Goal: Information Seeking & Learning: Learn about a topic

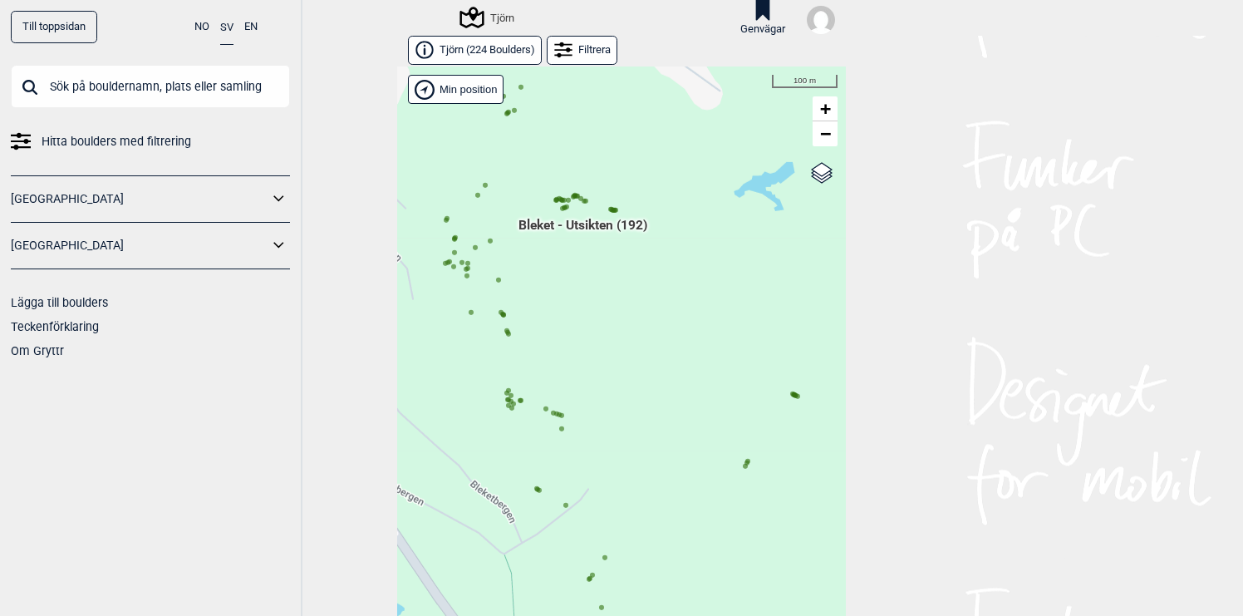
drag, startPoint x: 601, startPoint y: 401, endPoint x: 657, endPoint y: 396, distance: 56.7
click at [657, 396] on div "Hallingdal Gol [PERSON_NAME] Kolomoen [GEOGRAPHIC_DATA] [GEOGRAPHIC_DATA] [GEOG…" at bounding box center [621, 354] width 449 height 576
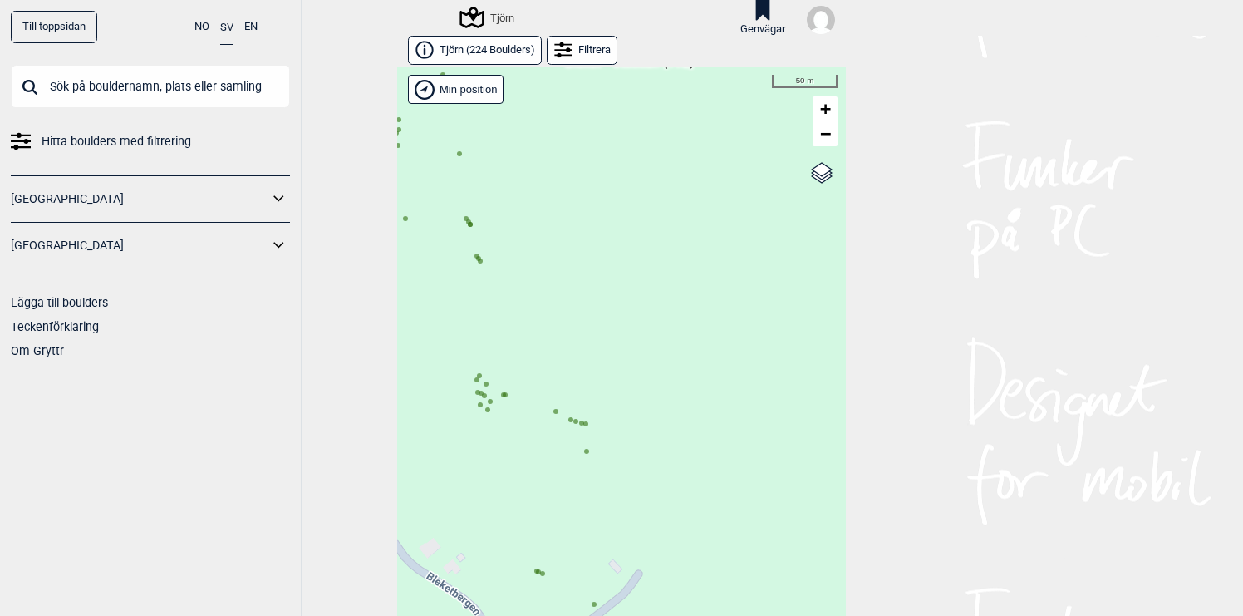
drag, startPoint x: 626, startPoint y: 406, endPoint x: 671, endPoint y: 382, distance: 50.9
click at [668, 386] on div "Hallingdal Gol [PERSON_NAME] Kolomoen [GEOGRAPHIC_DATA] [GEOGRAPHIC_DATA] [GEOG…" at bounding box center [621, 354] width 449 height 576
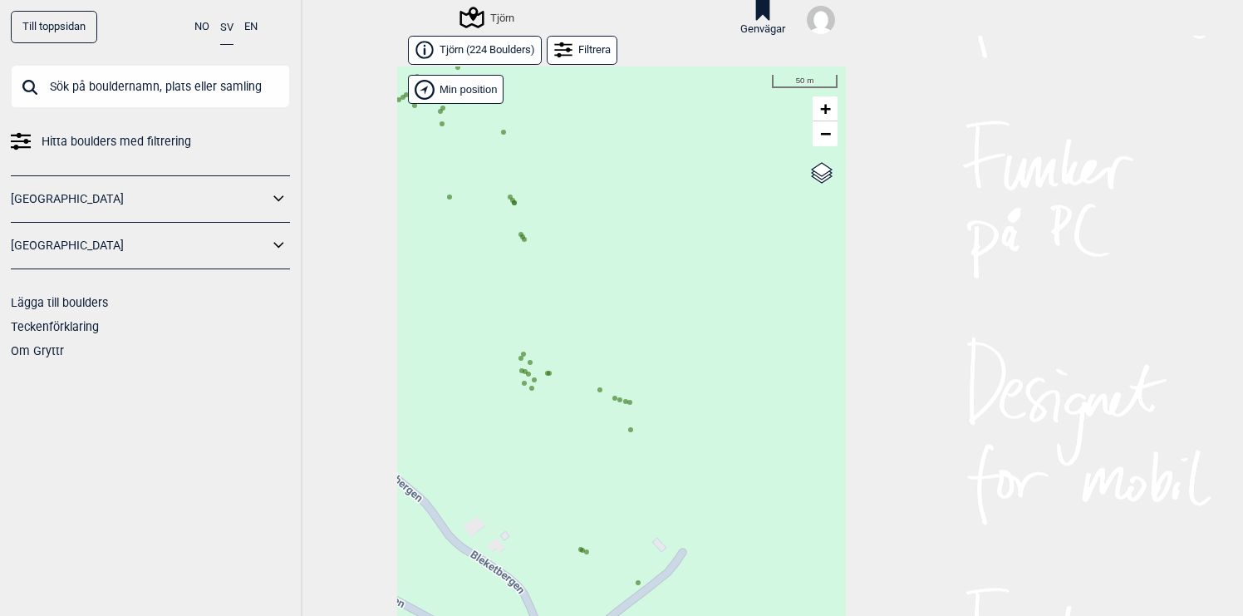
drag, startPoint x: 600, startPoint y: 418, endPoint x: 633, endPoint y: 417, distance: 33.3
click at [633, 417] on div "Hallingdal Gol [PERSON_NAME] Kolomoen [GEOGRAPHIC_DATA] [GEOGRAPHIC_DATA] [GEOG…" at bounding box center [621, 354] width 449 height 576
drag, startPoint x: 623, startPoint y: 418, endPoint x: 671, endPoint y: 415, distance: 48.3
click at [671, 415] on div "Hallingdal Gol [PERSON_NAME] Kolomoen [GEOGRAPHIC_DATA] [GEOGRAPHIC_DATA] [GEOG…" at bounding box center [621, 354] width 449 height 576
drag, startPoint x: 623, startPoint y: 411, endPoint x: 641, endPoint y: 414, distance: 18.6
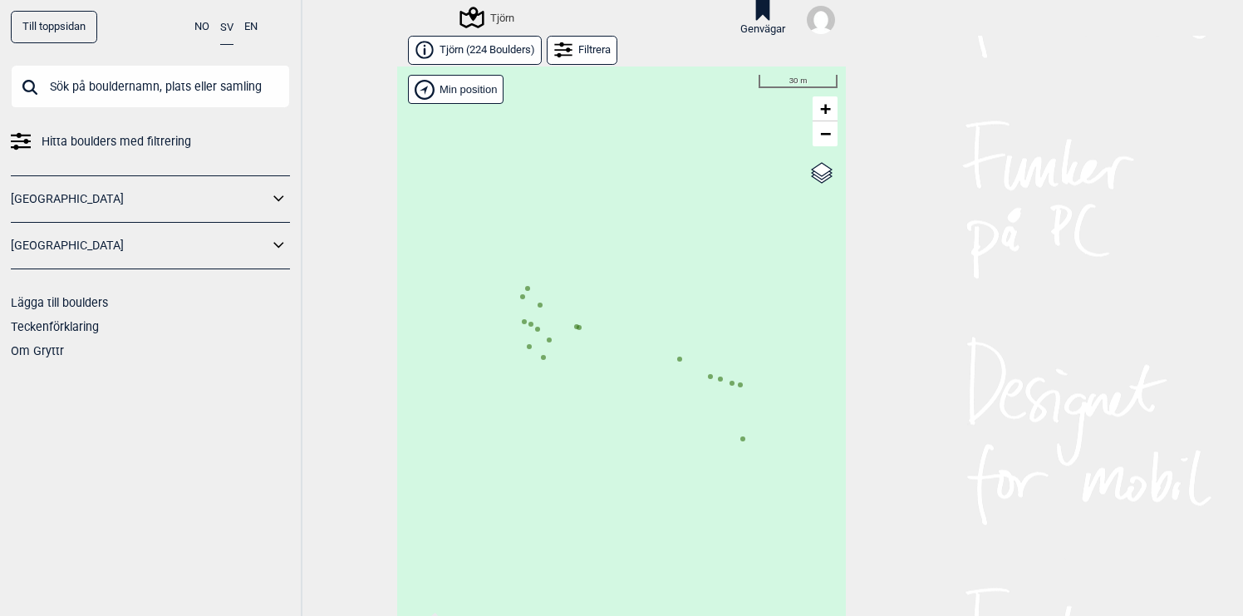
click at [641, 414] on div "Hallingdal Gol [PERSON_NAME] Kolomoen [GEOGRAPHIC_DATA] [GEOGRAPHIC_DATA] [GEOG…" at bounding box center [621, 354] width 449 height 576
drag, startPoint x: 641, startPoint y: 414, endPoint x: 629, endPoint y: 396, distance: 21.7
click at [629, 396] on div "Hallingdal Gol [PERSON_NAME] Kolomoen [GEOGRAPHIC_DATA] [GEOGRAPHIC_DATA] [GEOG…" at bounding box center [621, 354] width 449 height 576
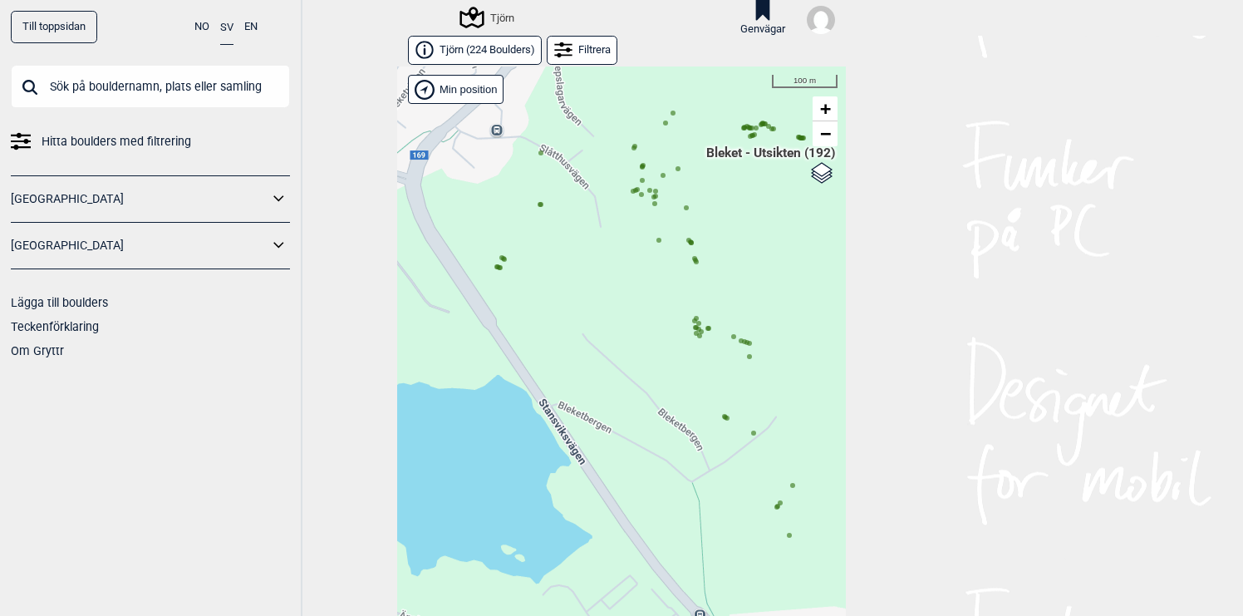
drag, startPoint x: 595, startPoint y: 249, endPoint x: 586, endPoint y: 283, distance: 35.3
click at [586, 283] on div "Hallingdal Gol [PERSON_NAME] Kolomoen [GEOGRAPHIC_DATA] [GEOGRAPHIC_DATA] [GEOG…" at bounding box center [621, 354] width 449 height 576
click at [711, 276] on div "Hallingdal Gol [PERSON_NAME] Kolomoen [GEOGRAPHIC_DATA] [GEOGRAPHIC_DATA] [GEOG…" at bounding box center [621, 354] width 449 height 576
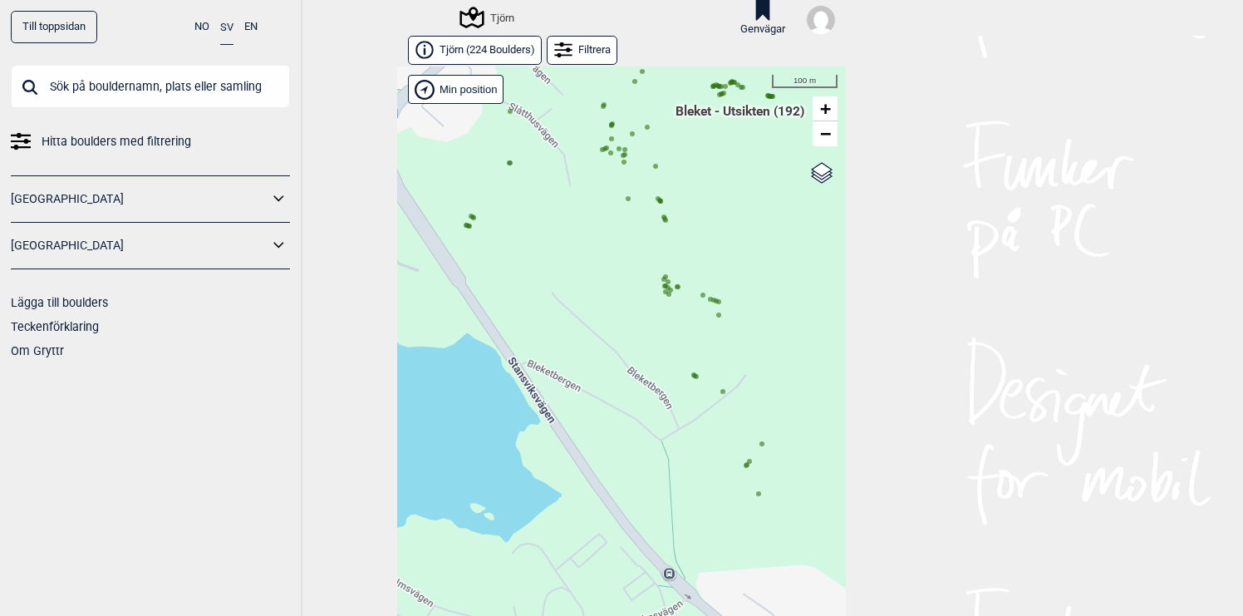
drag, startPoint x: 655, startPoint y: 290, endPoint x: 624, endPoint y: 249, distance: 51.7
click at [624, 249] on div "Hallingdal Gol [PERSON_NAME] Kolomoen [GEOGRAPHIC_DATA] [GEOGRAPHIC_DATA] [GEOG…" at bounding box center [621, 354] width 449 height 576
click at [512, 163] on circle at bounding box center [510, 162] width 5 height 5
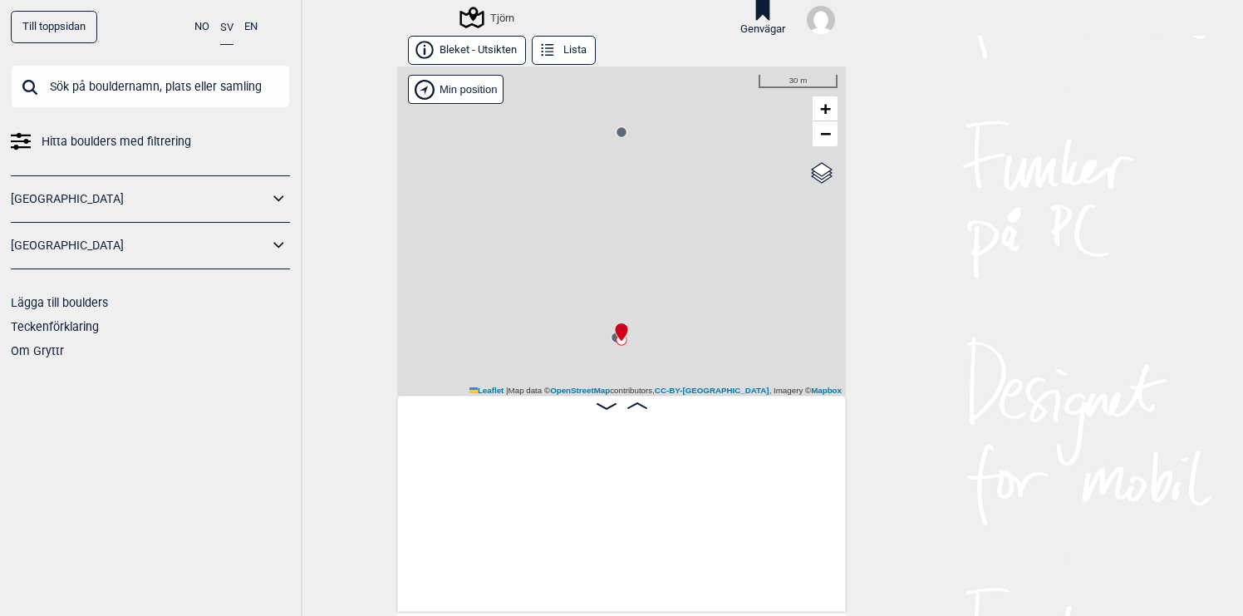
scroll to position [0, 20509]
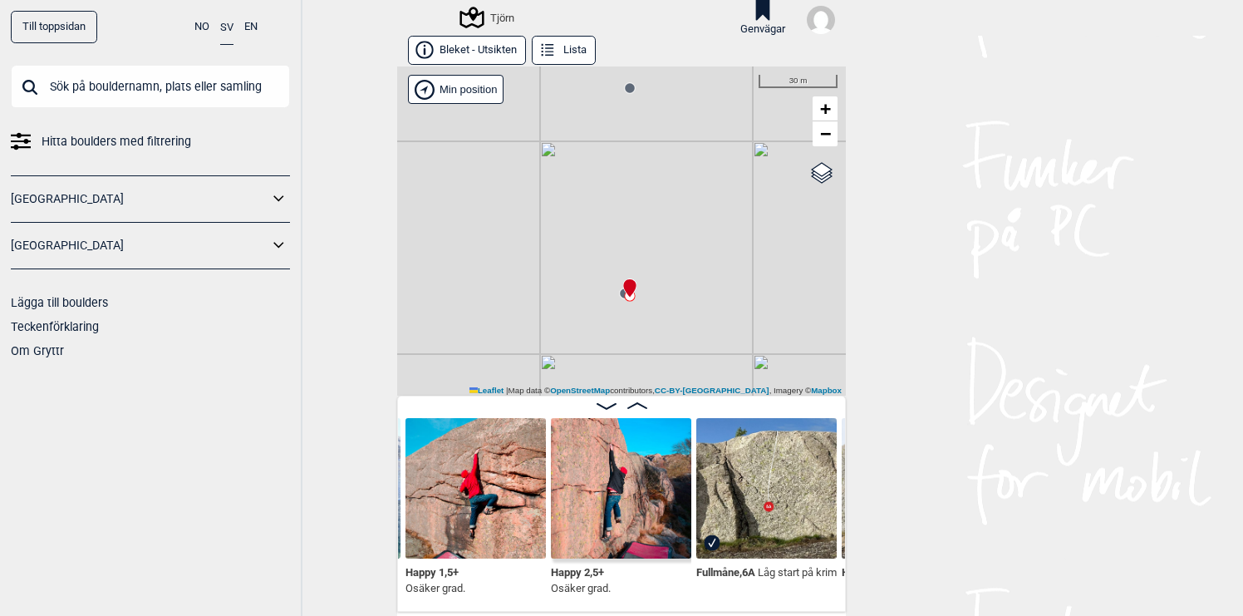
drag, startPoint x: 593, startPoint y: 234, endPoint x: 602, endPoint y: 190, distance: 44.8
click at [602, 190] on div "Tjörn" at bounding box center [621, 230] width 449 height 329
click at [817, 189] on label "Google satellite" at bounding box center [793, 184] width 72 height 17
click at [768, 189] on input "Google satellite" at bounding box center [762, 184] width 11 height 11
radio input "true"
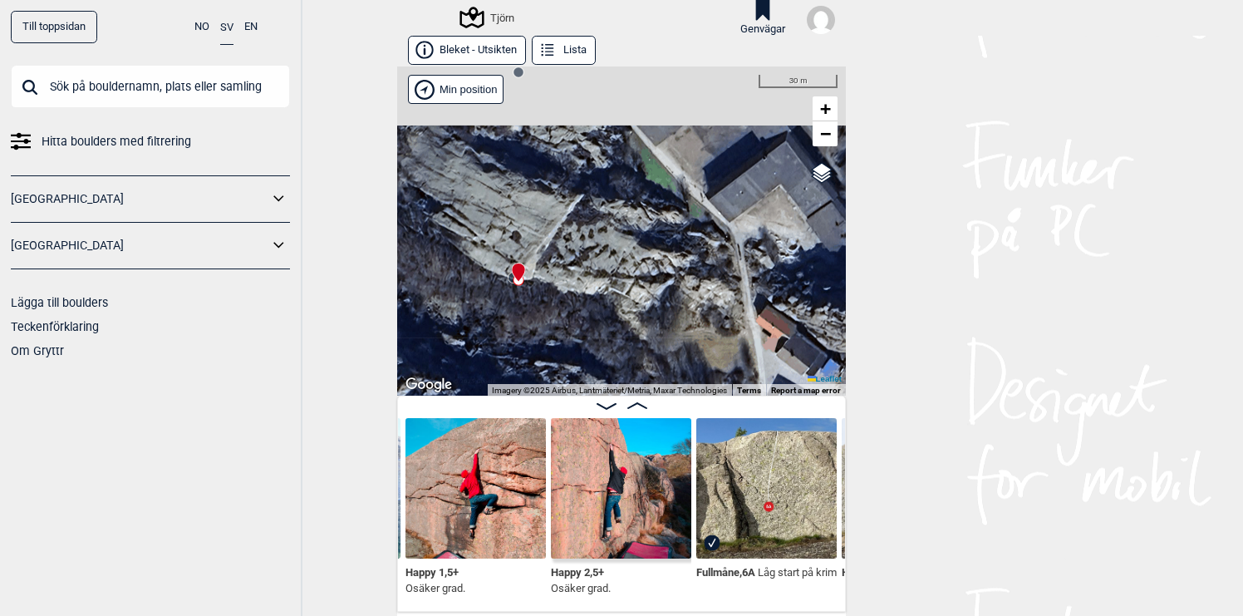
drag, startPoint x: 771, startPoint y: 246, endPoint x: 665, endPoint y: 221, distance: 109.3
click at [665, 221] on div "Tjörn" at bounding box center [621, 230] width 449 height 329
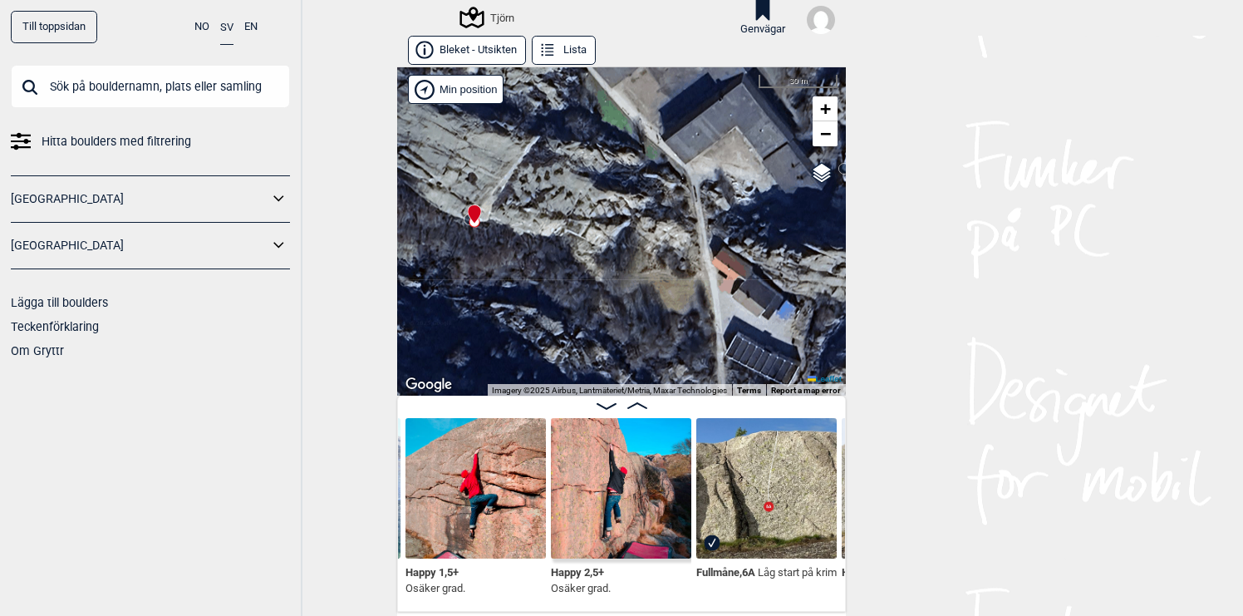
drag, startPoint x: 701, startPoint y: 268, endPoint x: 651, endPoint y: 219, distance: 70.5
click at [651, 219] on div "Tjörn" at bounding box center [621, 230] width 449 height 329
drag, startPoint x: 592, startPoint y: 244, endPoint x: 717, endPoint y: 244, distance: 125.5
click at [715, 244] on div "Tjörn" at bounding box center [621, 230] width 449 height 329
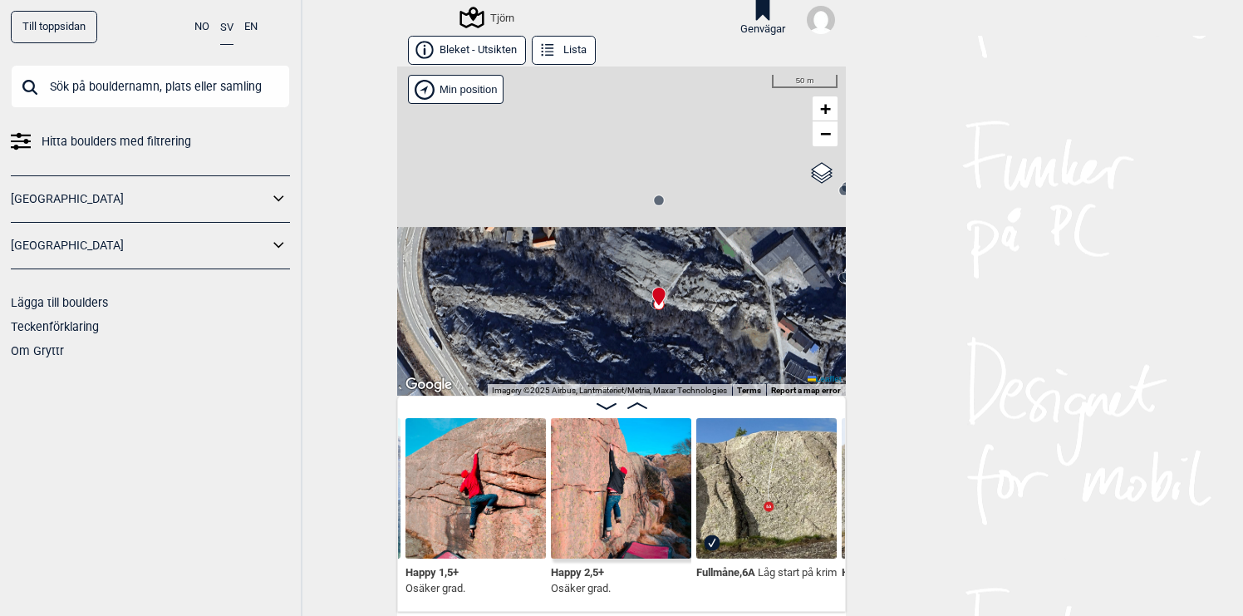
drag, startPoint x: 717, startPoint y: 224, endPoint x: 707, endPoint y: 304, distance: 80.5
click at [707, 304] on div "Tjörn" at bounding box center [621, 230] width 449 height 329
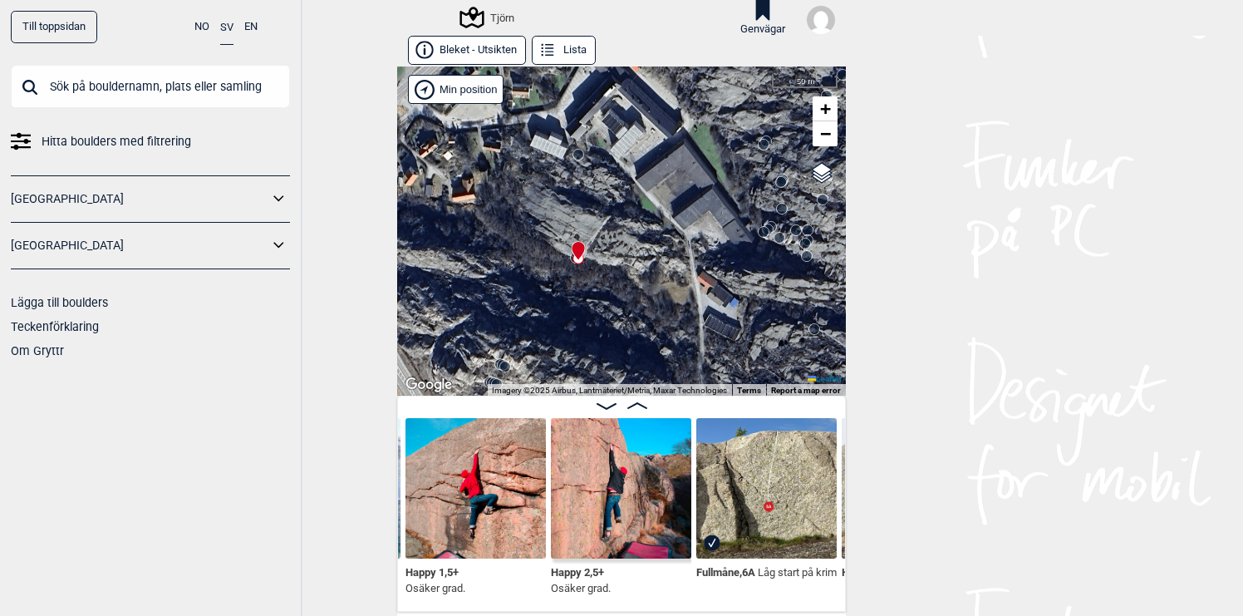
drag, startPoint x: 722, startPoint y: 306, endPoint x: 647, endPoint y: 252, distance: 93.0
click at [647, 252] on div "Tjörn" at bounding box center [621, 230] width 449 height 329
drag, startPoint x: 598, startPoint y: 282, endPoint x: 598, endPoint y: 177, distance: 104.7
click at [598, 178] on div "Tjörn" at bounding box center [621, 230] width 449 height 329
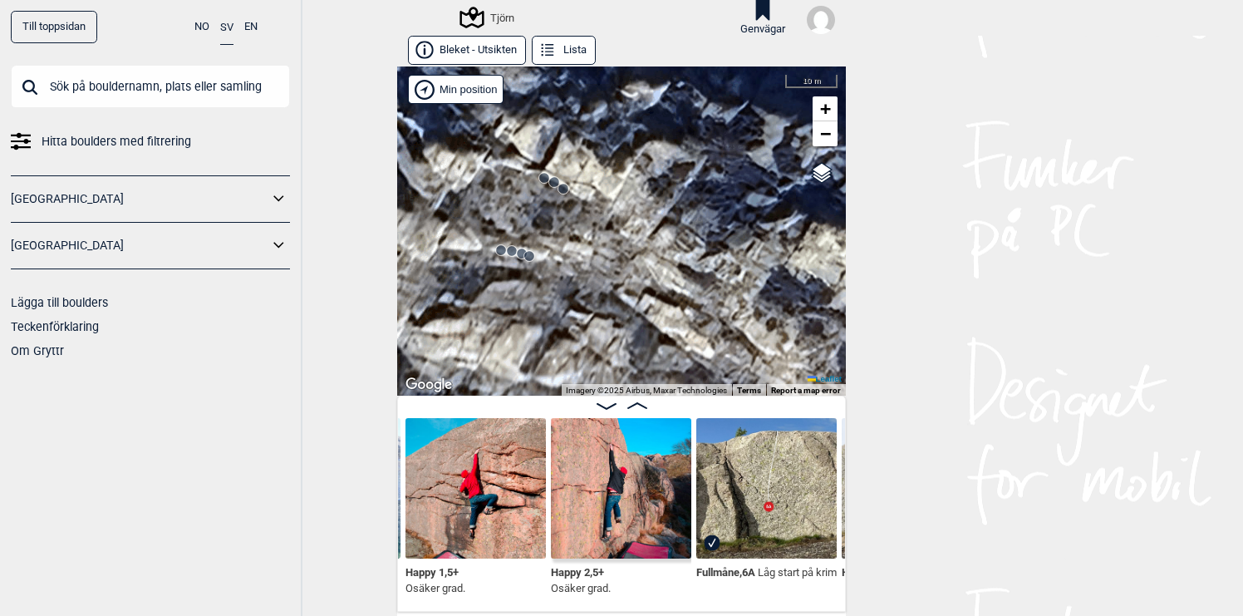
drag, startPoint x: 477, startPoint y: 275, endPoint x: 589, endPoint y: 274, distance: 112.2
click at [589, 274] on div "Tjörn" at bounding box center [621, 230] width 449 height 329
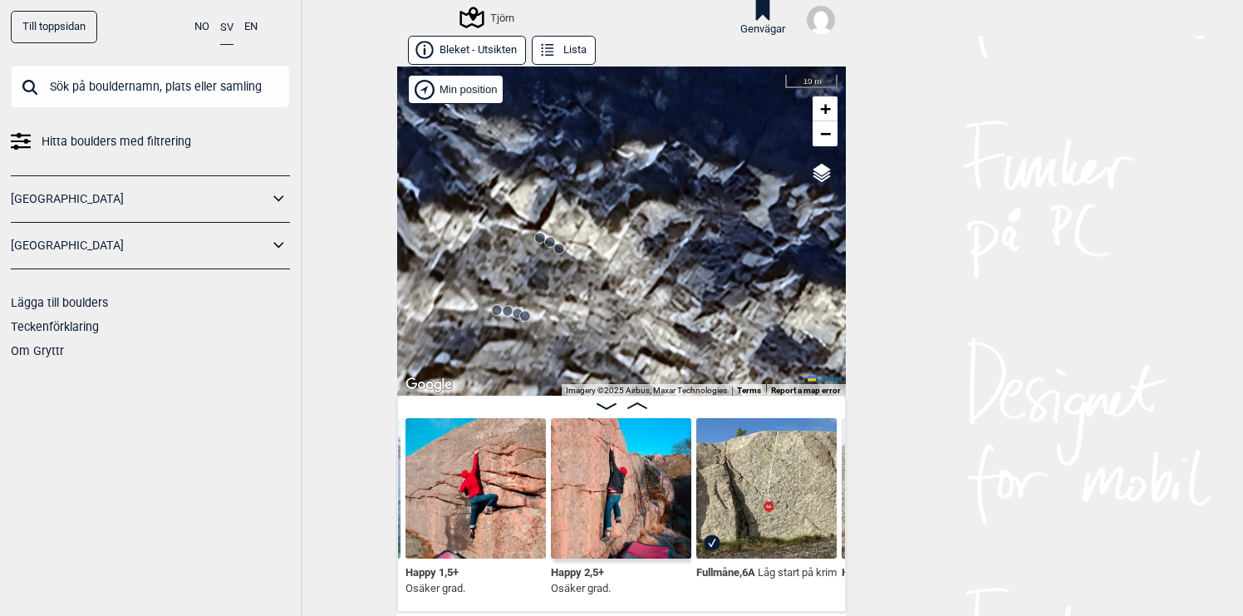
drag, startPoint x: 620, startPoint y: 204, endPoint x: 613, endPoint y: 265, distance: 61.9
click at [613, 266] on div "Tjörn" at bounding box center [621, 230] width 449 height 329
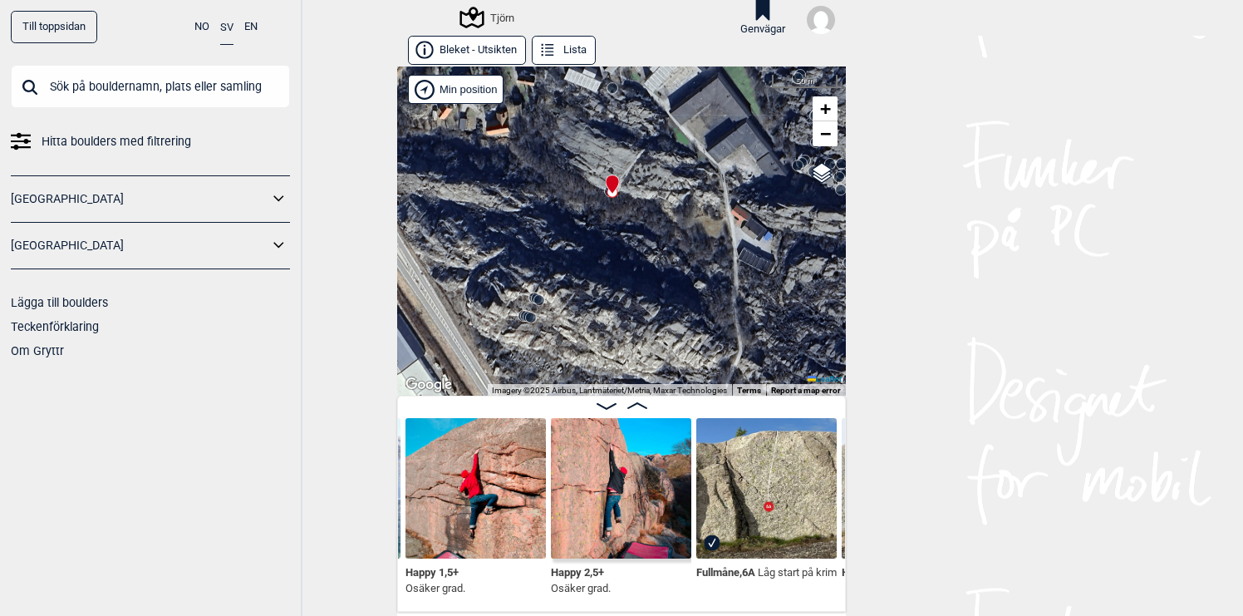
drag, startPoint x: 637, startPoint y: 229, endPoint x: 577, endPoint y: 268, distance: 71.0
click at [577, 268] on div "Tjörn" at bounding box center [621, 230] width 449 height 329
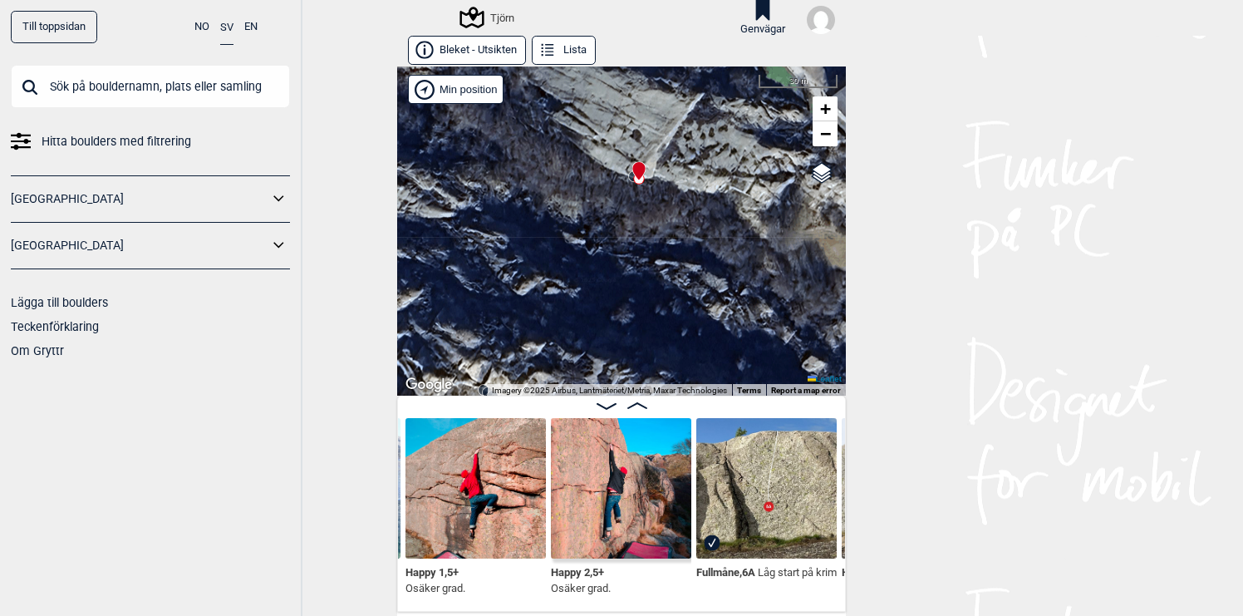
click at [613, 491] on img at bounding box center [621, 488] width 140 height 140
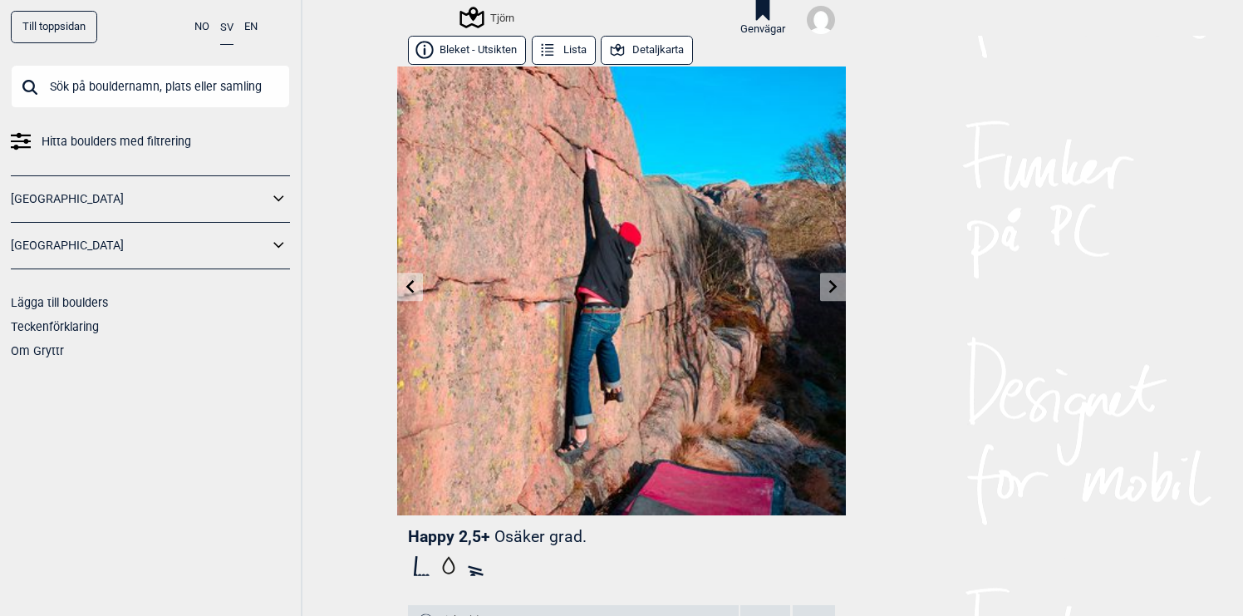
click at [409, 287] on icon at bounding box center [410, 286] width 8 height 13
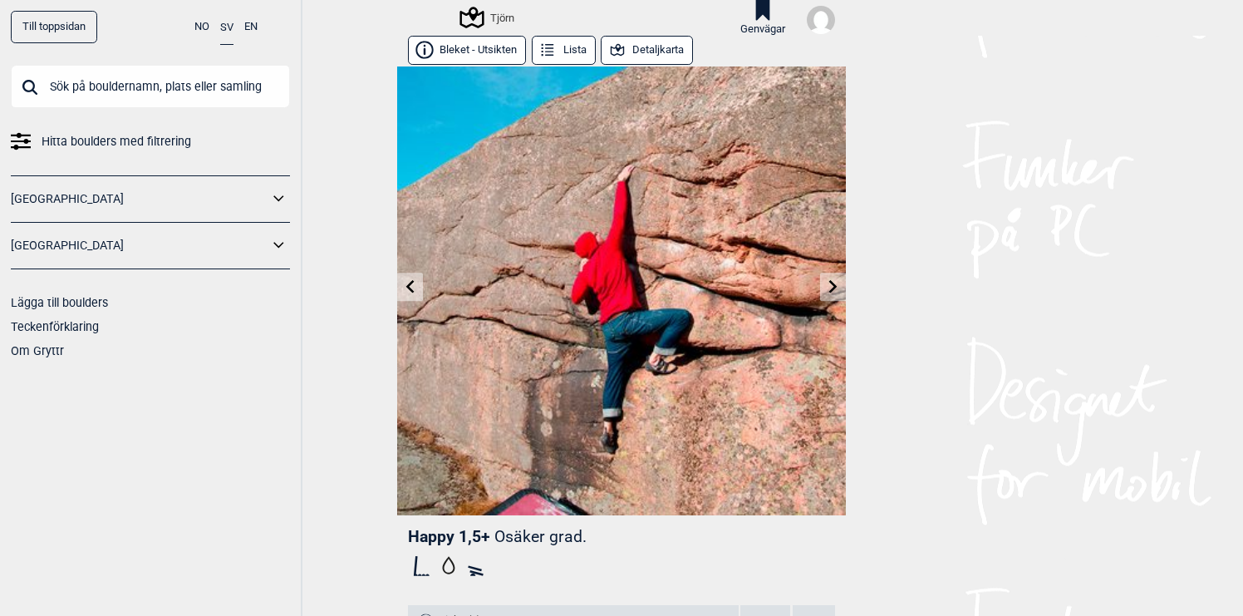
click at [645, 49] on button "Detaljkarta" at bounding box center [647, 50] width 92 height 29
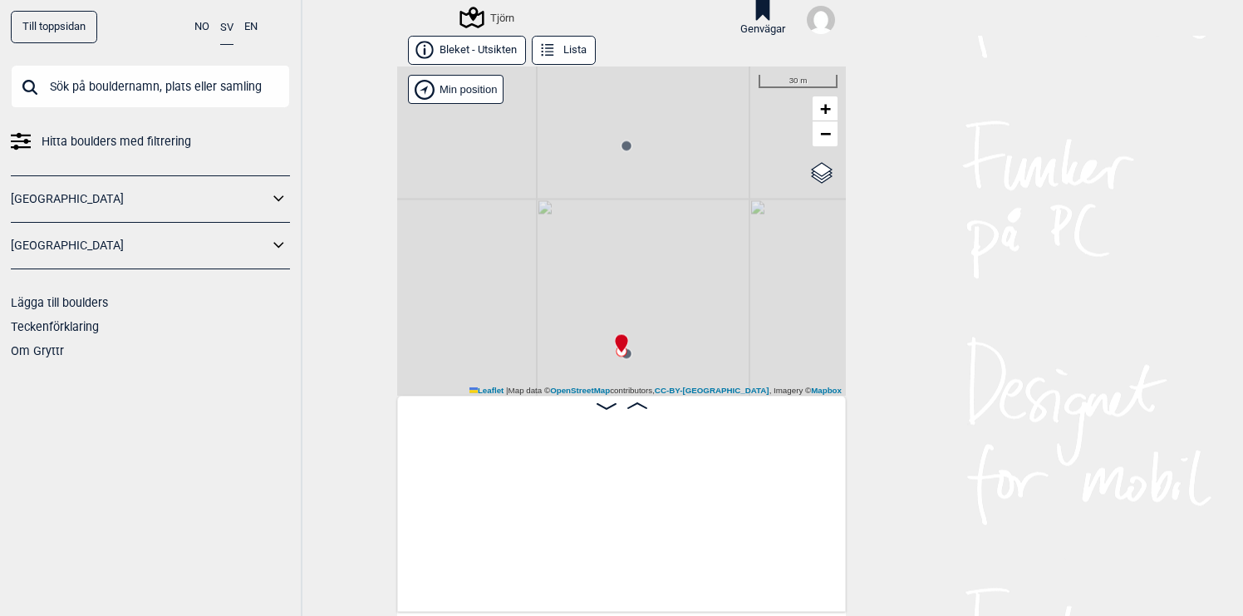
scroll to position [0, 20368]
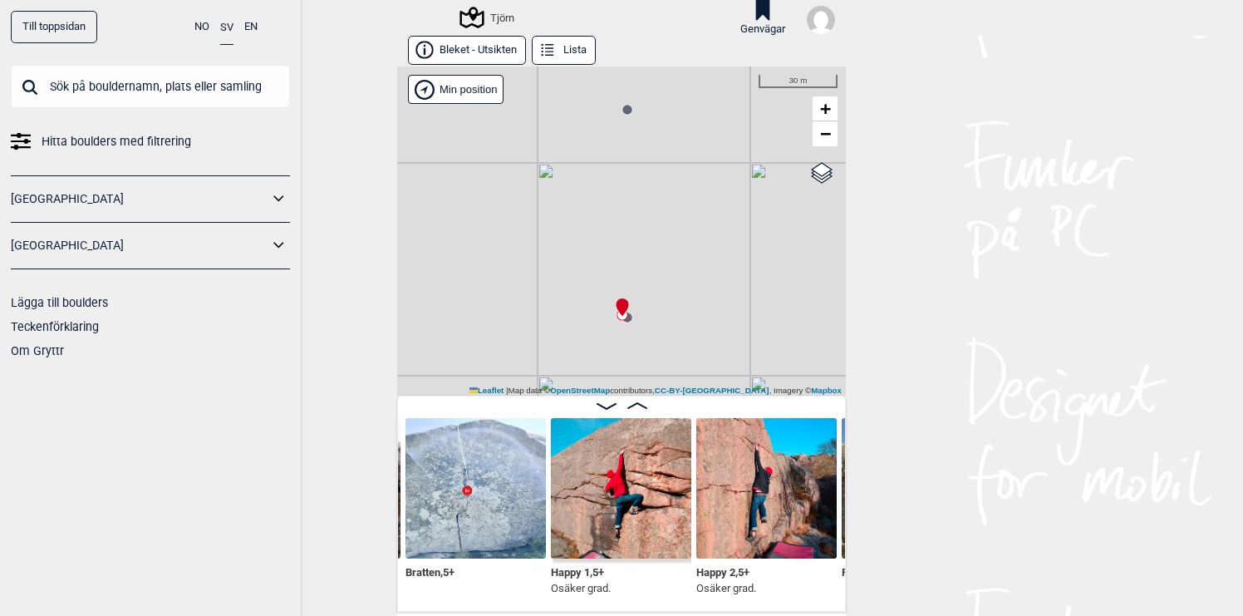
drag, startPoint x: 731, startPoint y: 263, endPoint x: 734, endPoint y: 180, distance: 84.0
click at [734, 180] on div "Tjörn" at bounding box center [621, 230] width 449 height 329
click at [785, 258] on div "Tjörn" at bounding box center [621, 230] width 449 height 329
drag, startPoint x: 764, startPoint y: 238, endPoint x: 733, endPoint y: 255, distance: 35.4
click at [733, 255] on div "Tjörn" at bounding box center [621, 230] width 449 height 329
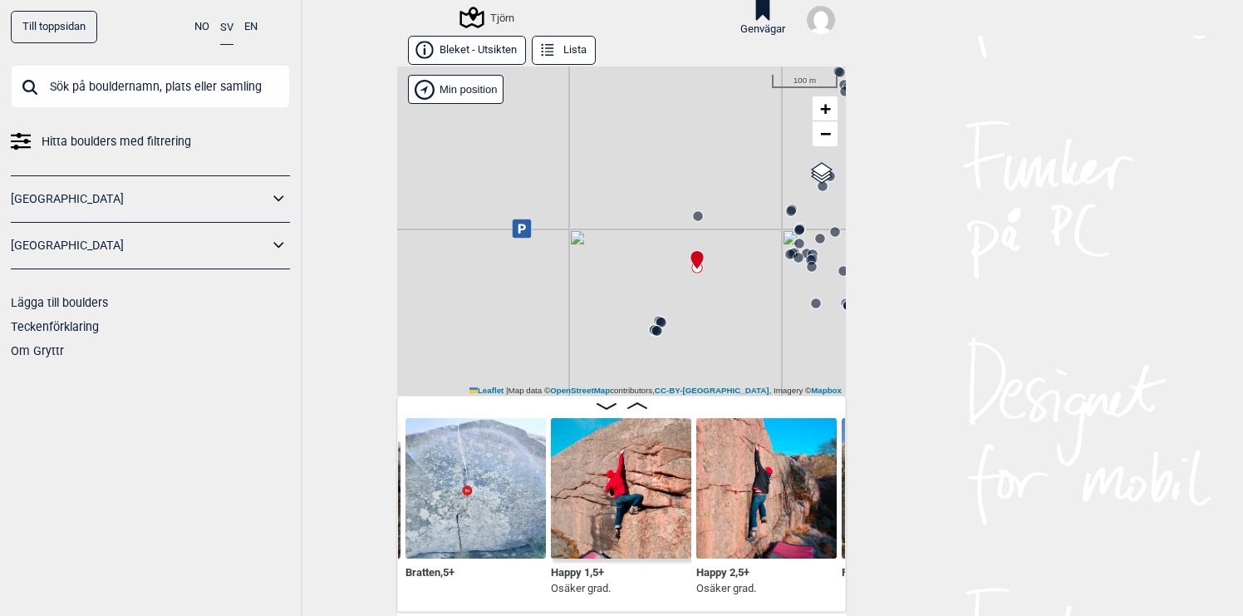
click at [700, 217] on circle at bounding box center [698, 216] width 10 height 10
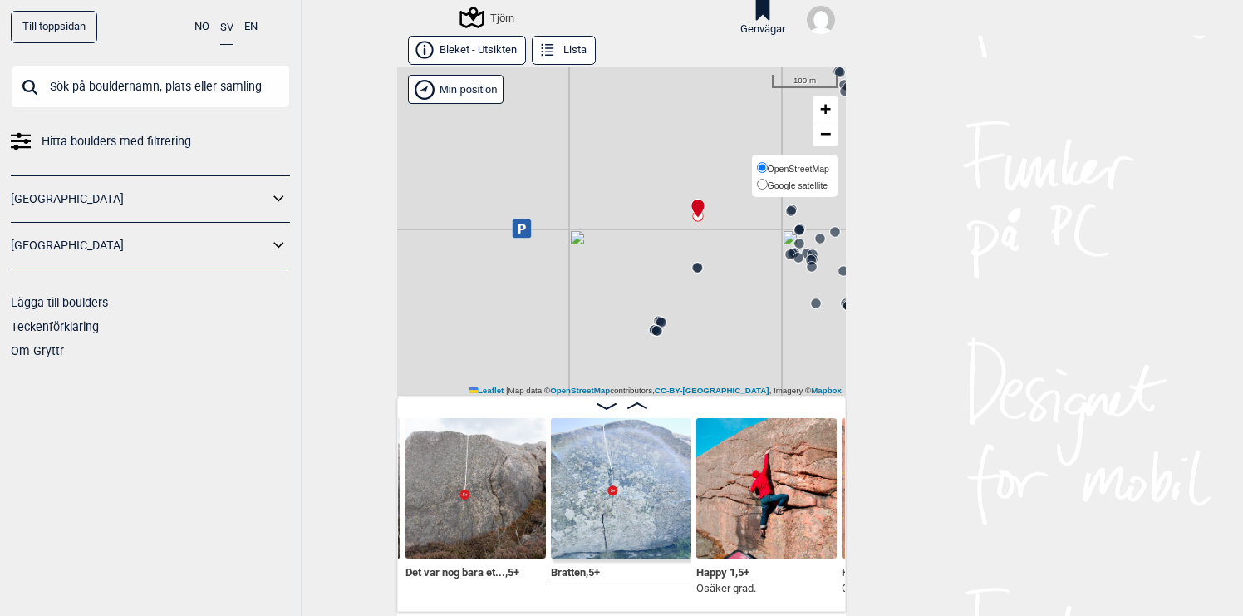
click at [815, 185] on span "Google satellite" at bounding box center [798, 185] width 61 height 10
click at [768, 185] on input "Google satellite" at bounding box center [762, 184] width 11 height 11
radio input "true"
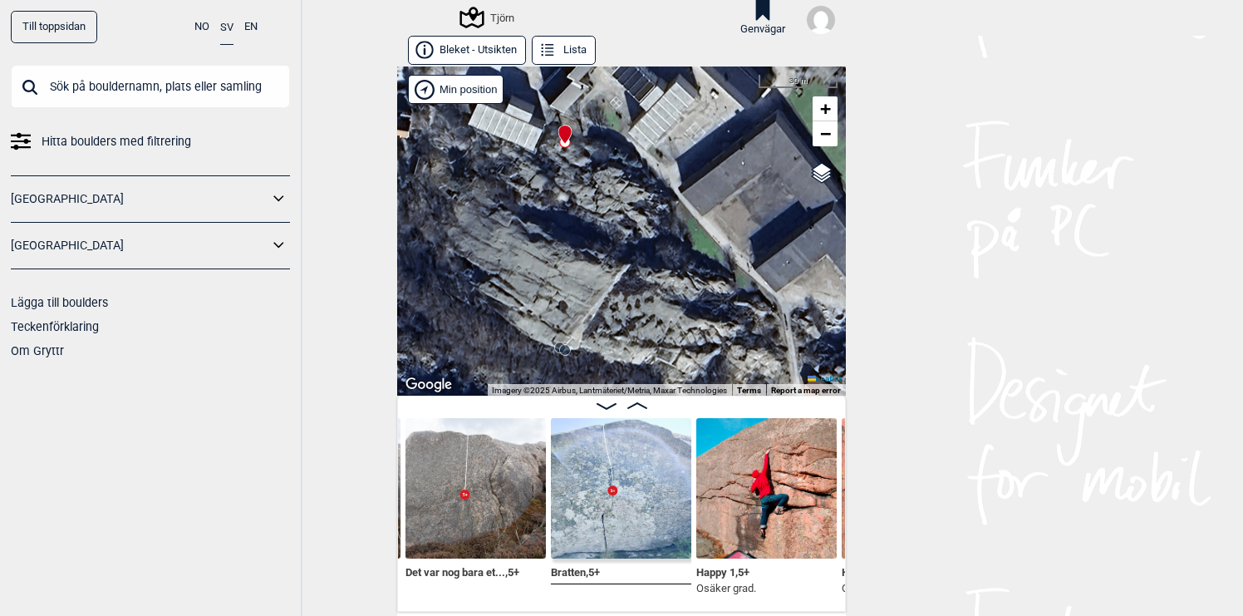
drag, startPoint x: 674, startPoint y: 208, endPoint x: 696, endPoint y: 285, distance: 80.3
click at [696, 284] on div "Tjörn" at bounding box center [621, 230] width 449 height 329
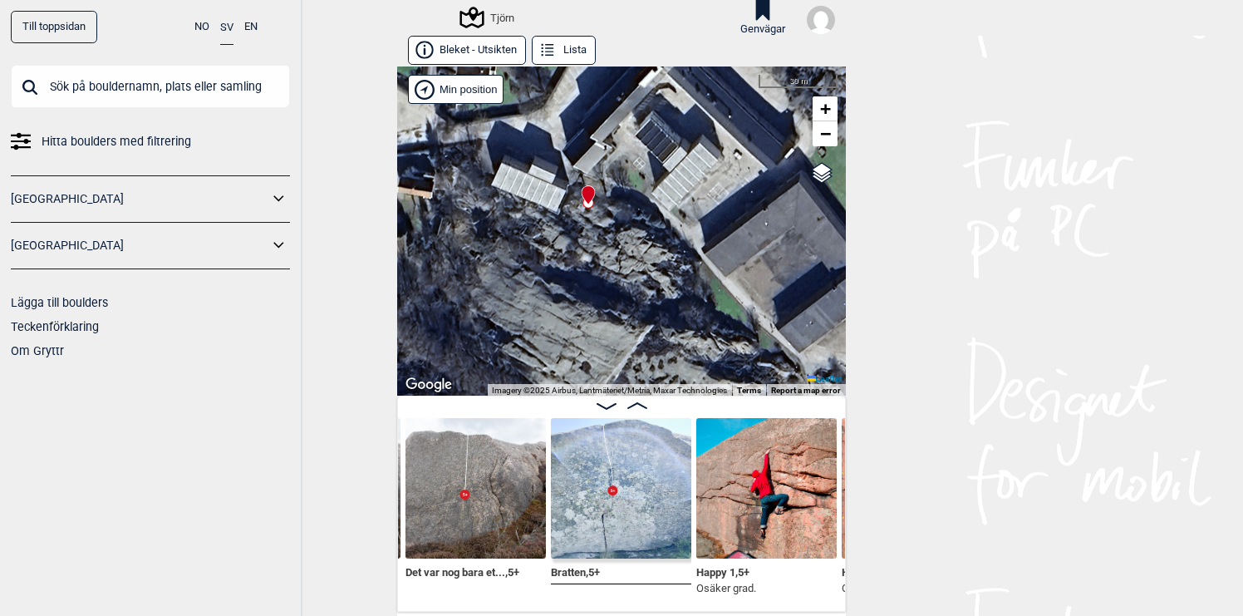
drag, startPoint x: 611, startPoint y: 261, endPoint x: 623, endPoint y: 283, distance: 24.9
click at [623, 283] on div "Tjörn" at bounding box center [621, 230] width 449 height 329
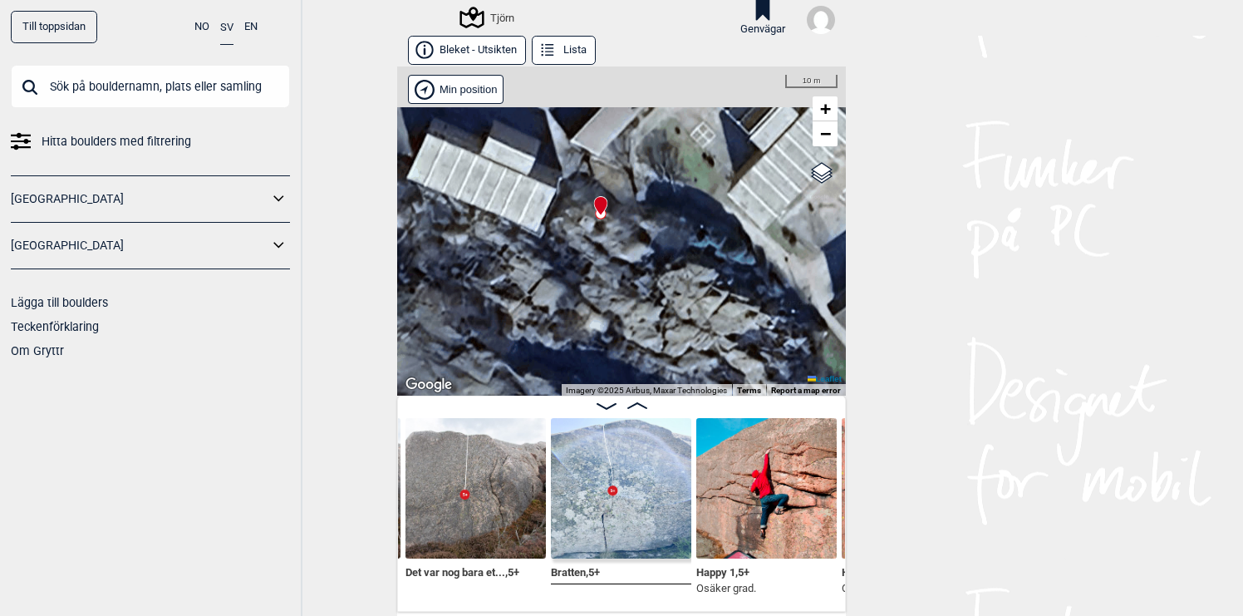
drag, startPoint x: 633, startPoint y: 207, endPoint x: 633, endPoint y: 224, distance: 17.5
click at [633, 224] on div "Tjörn" at bounding box center [621, 230] width 449 height 329
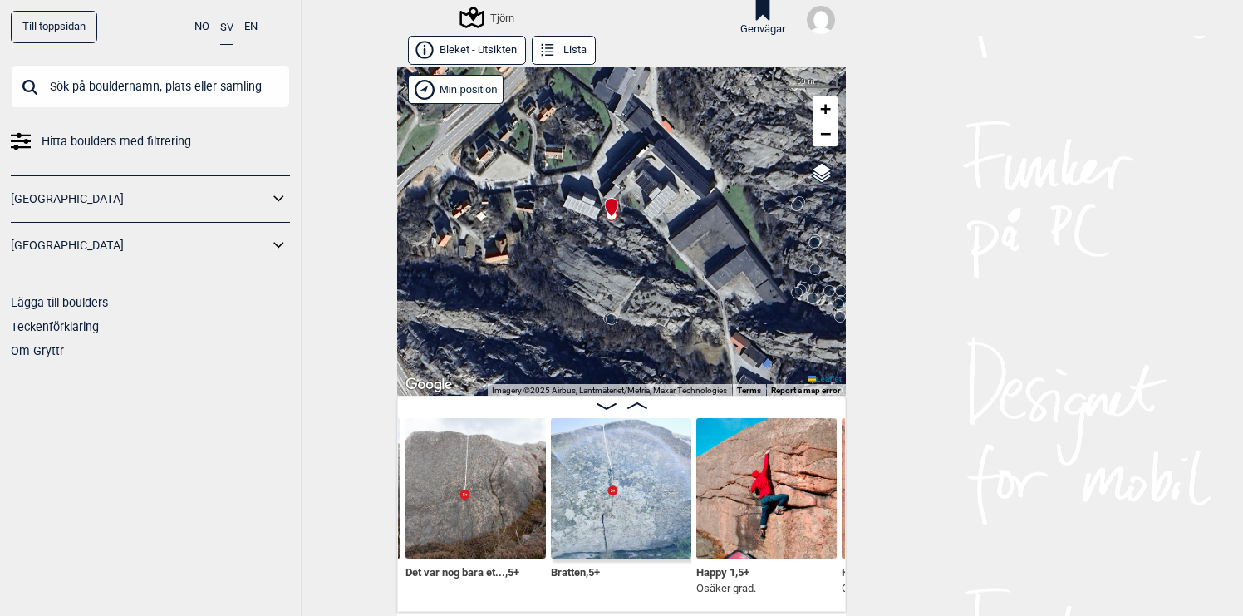
drag, startPoint x: 652, startPoint y: 271, endPoint x: 628, endPoint y: 256, distance: 29.1
click at [628, 256] on div "Tjörn" at bounding box center [621, 230] width 449 height 329
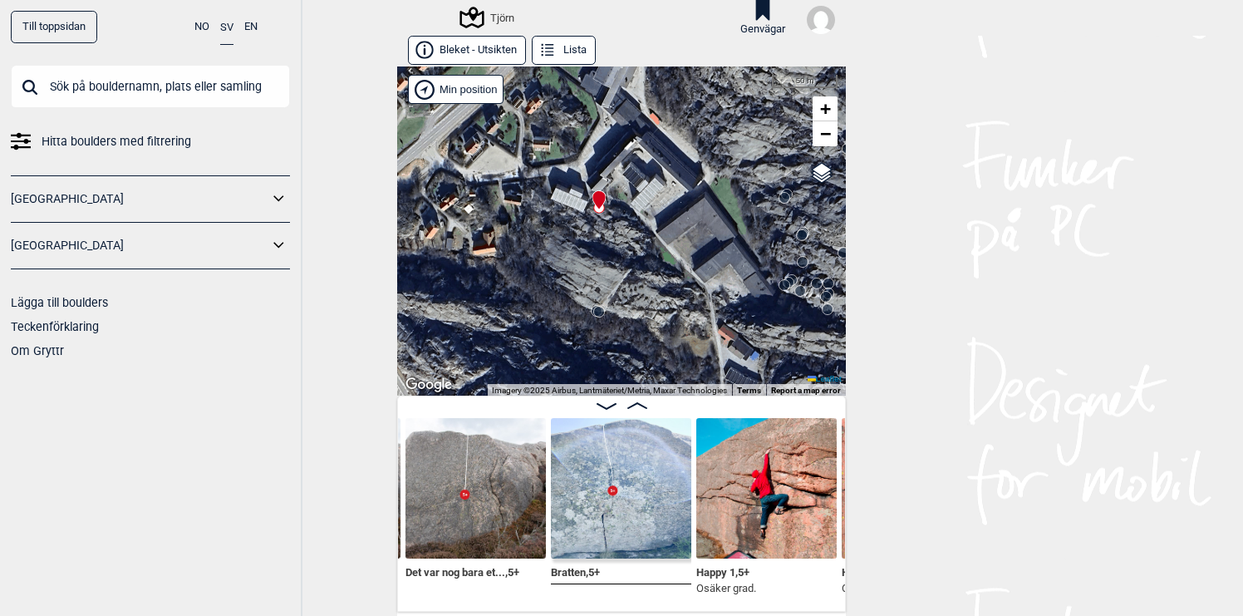
click at [657, 487] on img at bounding box center [621, 488] width 140 height 140
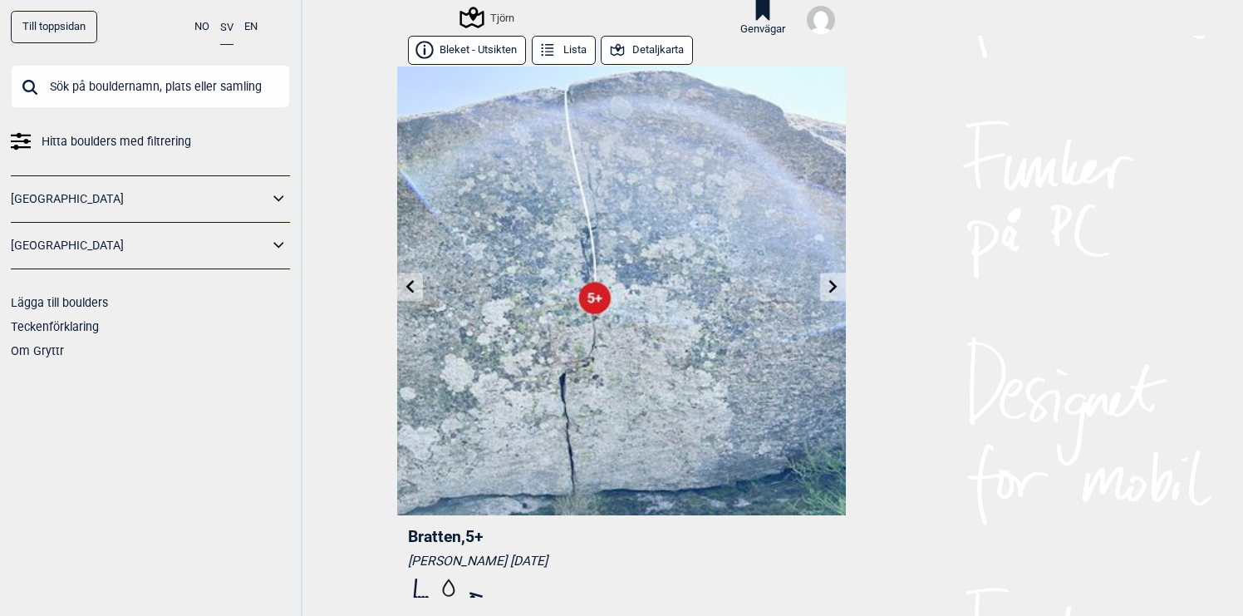
drag, startPoint x: 631, startPoint y: 528, endPoint x: 643, endPoint y: 450, distance: 78.2
click at [643, 450] on div "Bratten , 5+ [PERSON_NAME] [DATE] Ticks (0) Bli den första! Registrera din tick…" at bounding box center [621, 439] width 449 height 746
click at [869, 423] on div "Till toppsidan NO SV EN Hitta boulders med filtrering [GEOGRAPHIC_DATA] [GEOGRA…" at bounding box center [621, 308] width 1243 height 616
drag, startPoint x: 878, startPoint y: 443, endPoint x: 882, endPoint y: 416, distance: 27.7
click at [882, 416] on div "Till toppsidan NO SV EN Hitta boulders med filtrering [GEOGRAPHIC_DATA] [GEOGRA…" at bounding box center [621, 308] width 1243 height 616
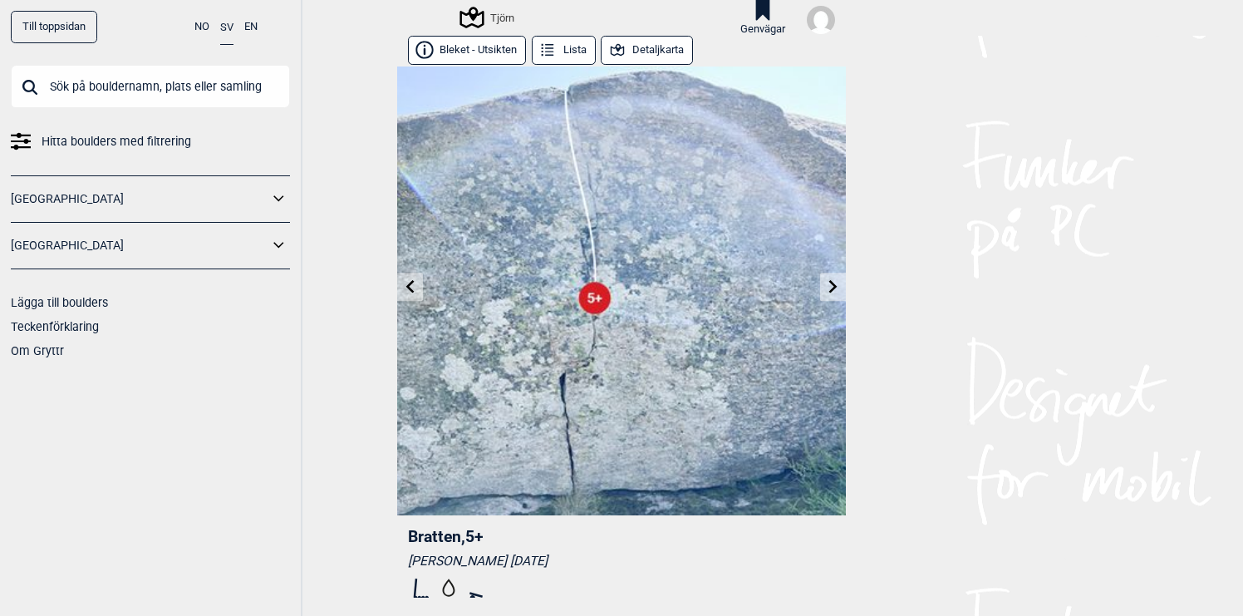
click at [657, 54] on button "Detaljkarta" at bounding box center [647, 50] width 92 height 29
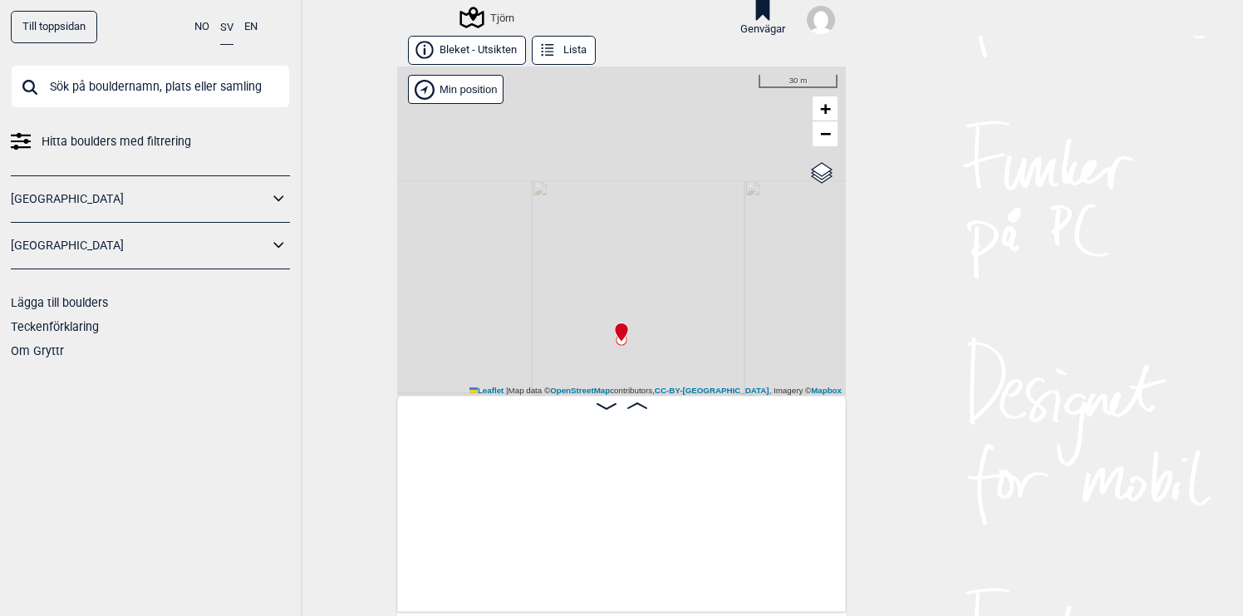
scroll to position [0, 20228]
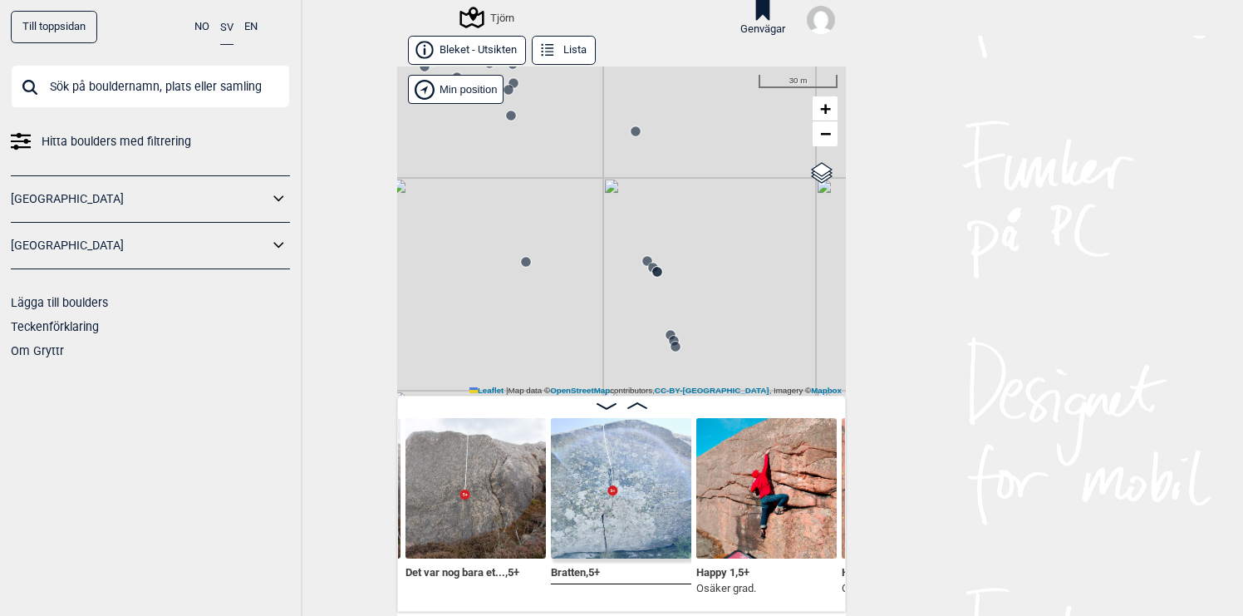
drag, startPoint x: 672, startPoint y: 194, endPoint x: 726, endPoint y: 200, distance: 54.4
click at [726, 200] on div "Tjörn" at bounding box center [621, 230] width 449 height 329
click at [823, 174] on label "OpenStreetMap" at bounding box center [793, 168] width 72 height 17
click at [768, 173] on input "OpenStreetMap" at bounding box center [762, 167] width 11 height 11
click at [816, 185] on span "Google satellite" at bounding box center [798, 185] width 61 height 10
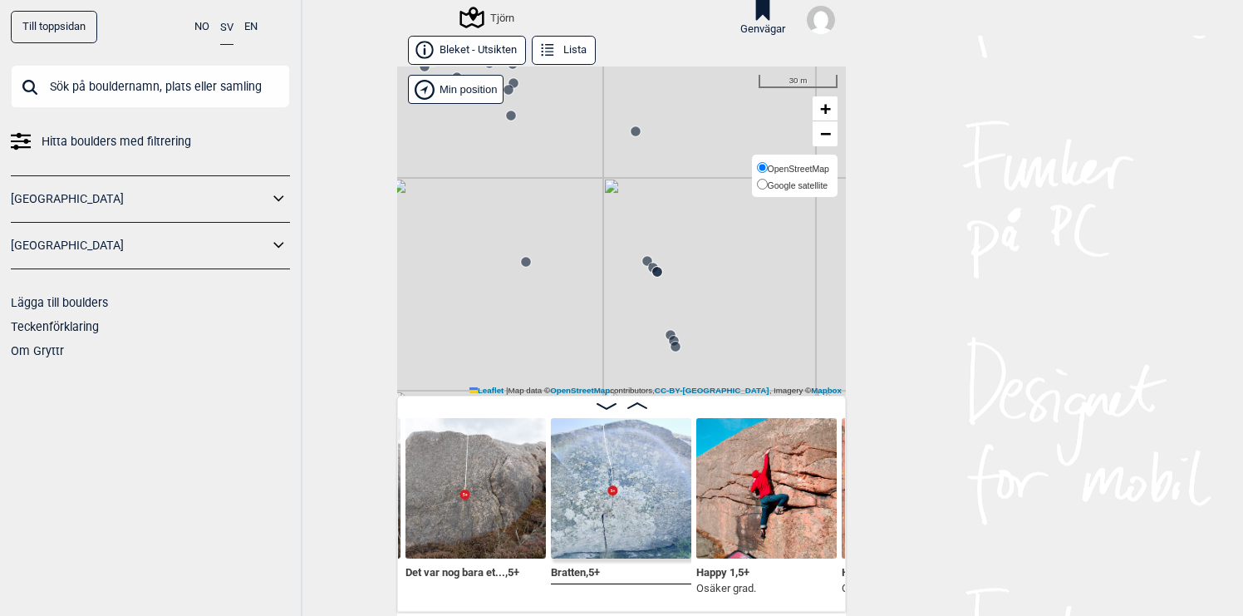
click at [768, 185] on input "Google satellite" at bounding box center [762, 184] width 11 height 11
radio input "true"
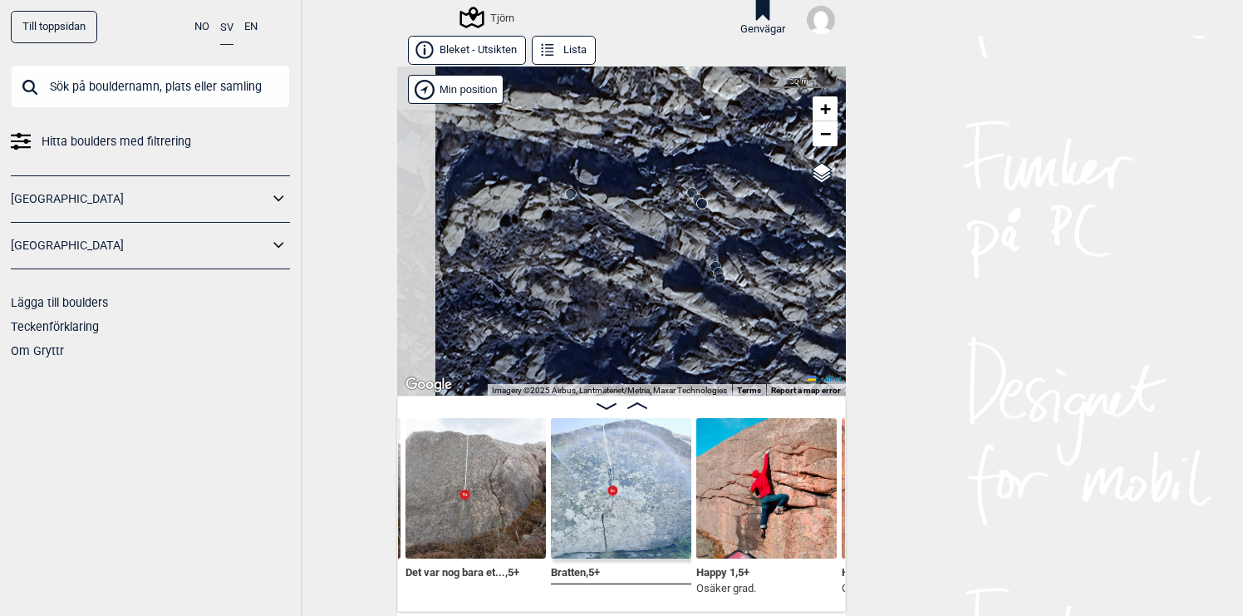
drag, startPoint x: 680, startPoint y: 302, endPoint x: 727, endPoint y: 231, distance: 85.1
click at [727, 231] on div "Tjörn" at bounding box center [621, 230] width 449 height 329
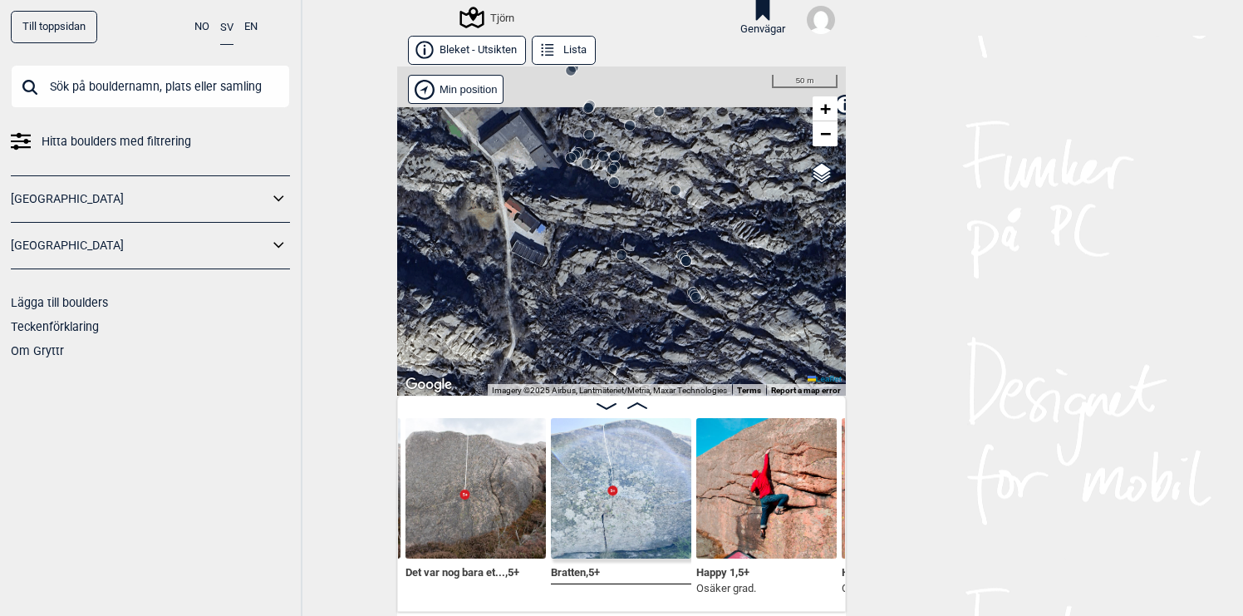
drag, startPoint x: 646, startPoint y: 241, endPoint x: 662, endPoint y: 268, distance: 30.9
click at [662, 268] on div "Tjörn" at bounding box center [621, 230] width 449 height 329
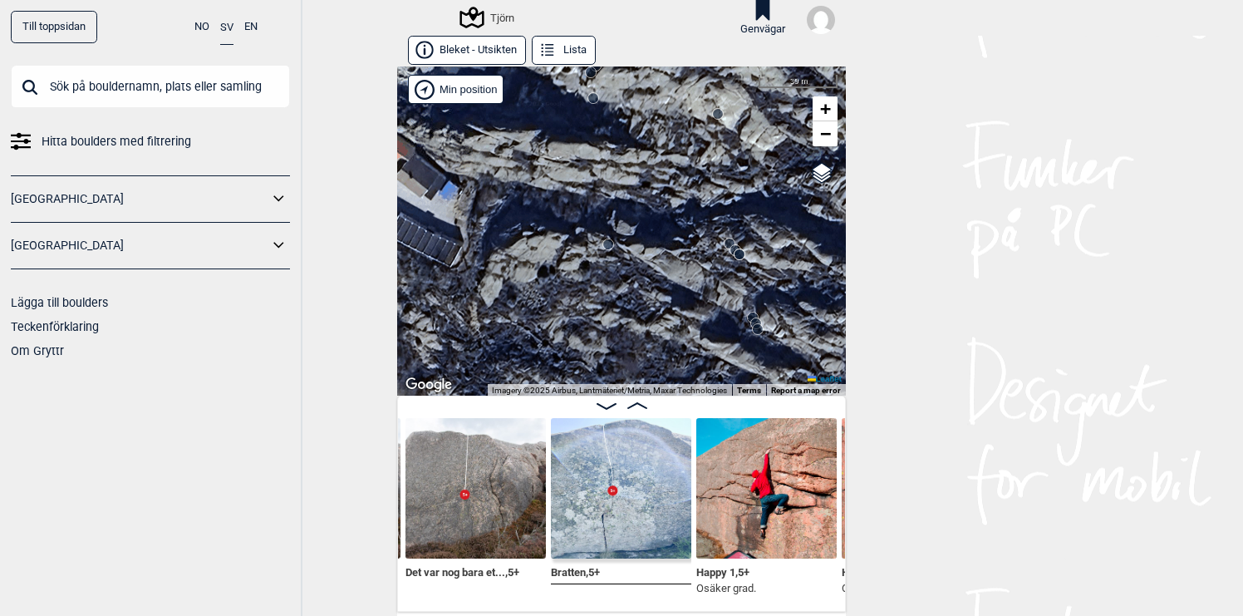
click at [609, 243] on circle at bounding box center [608, 244] width 10 height 10
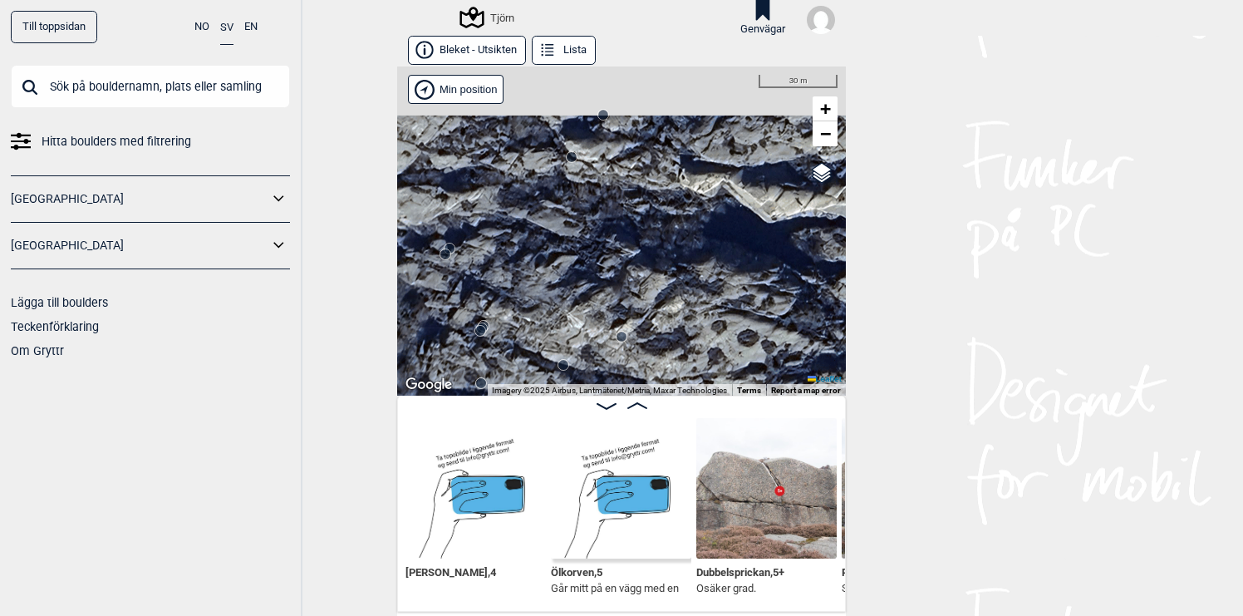
drag, startPoint x: 657, startPoint y: 295, endPoint x: 637, endPoint y: 214, distance: 83.1
click at [637, 216] on div "Tjörn" at bounding box center [621, 230] width 449 height 329
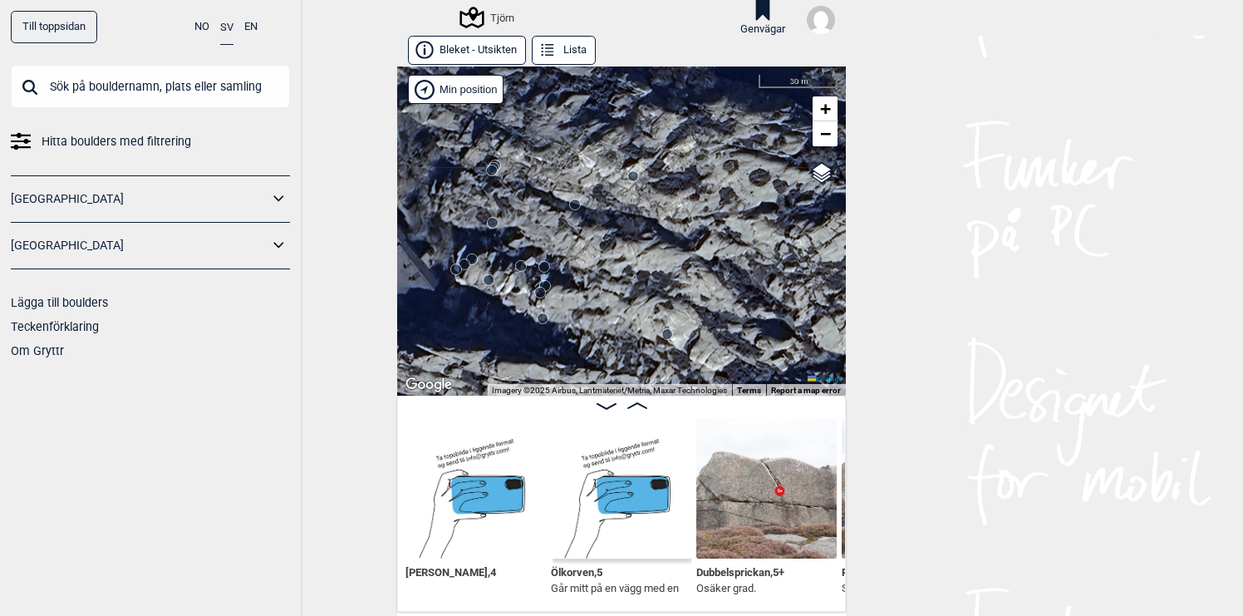
drag, startPoint x: 643, startPoint y: 263, endPoint x: 682, endPoint y: 166, distance: 104.0
click at [682, 166] on div "Tjörn" at bounding box center [621, 230] width 449 height 329
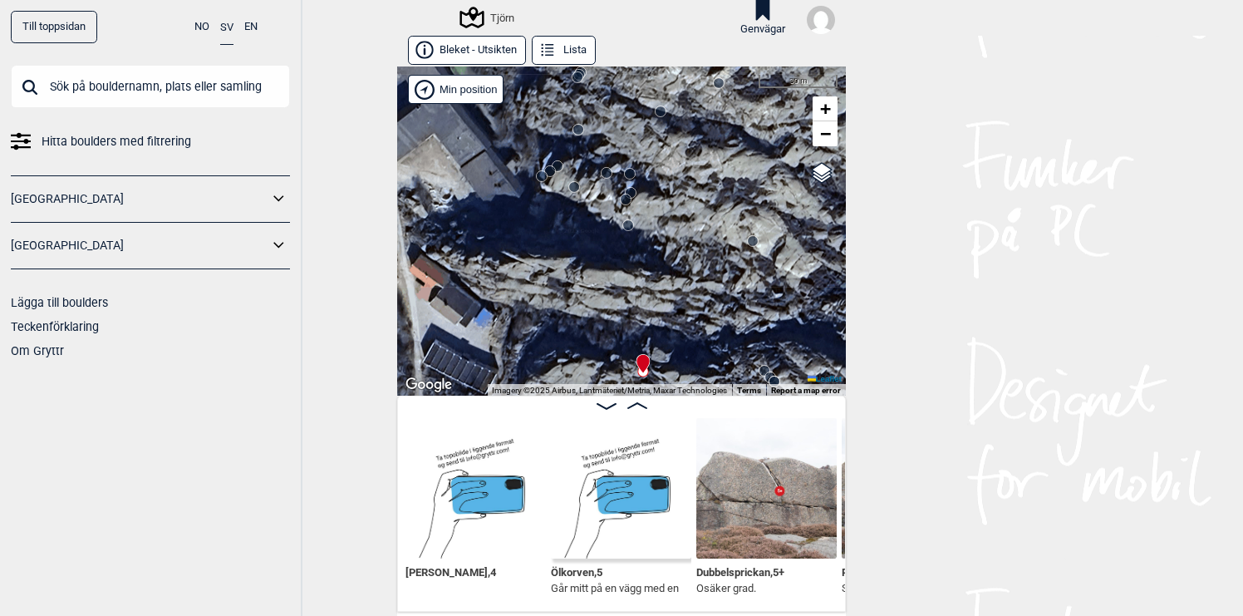
drag, startPoint x: 633, startPoint y: 222, endPoint x: 712, endPoint y: 141, distance: 112.9
click at [712, 142] on div "Tjörn" at bounding box center [621, 230] width 449 height 329
click at [576, 186] on circle at bounding box center [575, 187] width 10 height 10
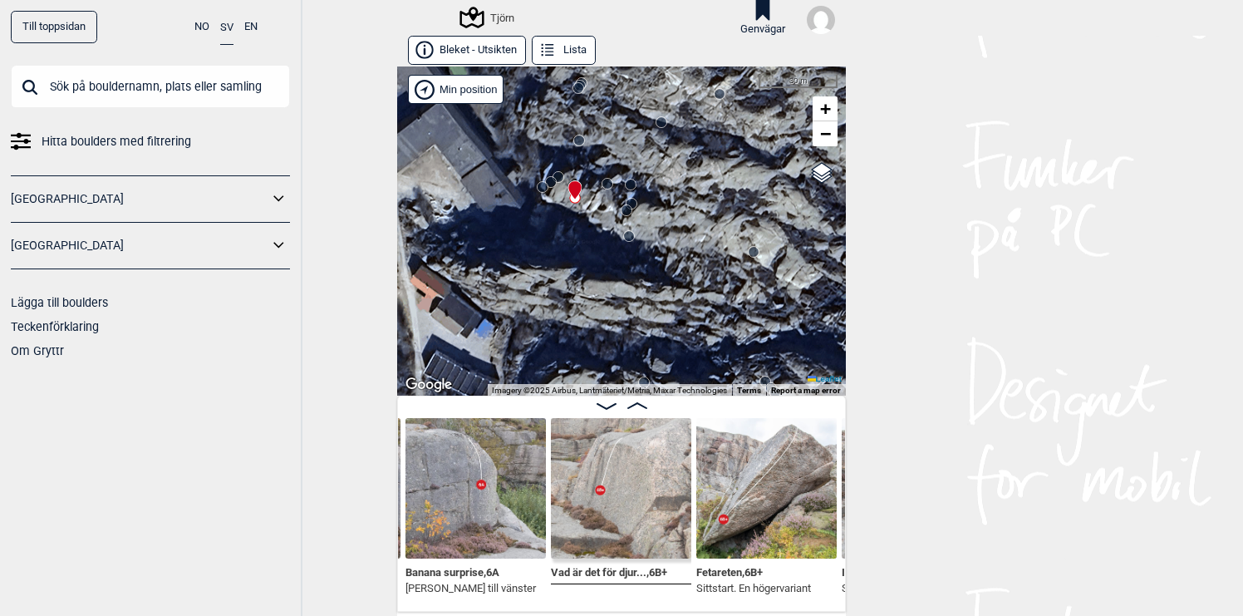
click at [634, 236] on circle at bounding box center [629, 236] width 10 height 10
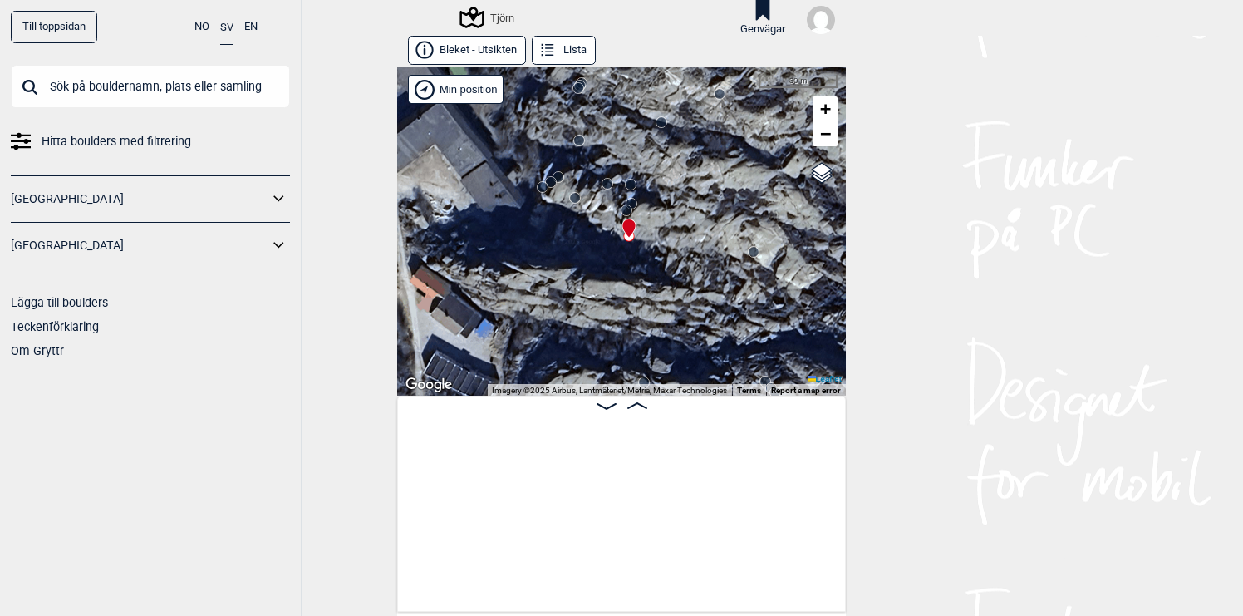
scroll to position [0, 18707]
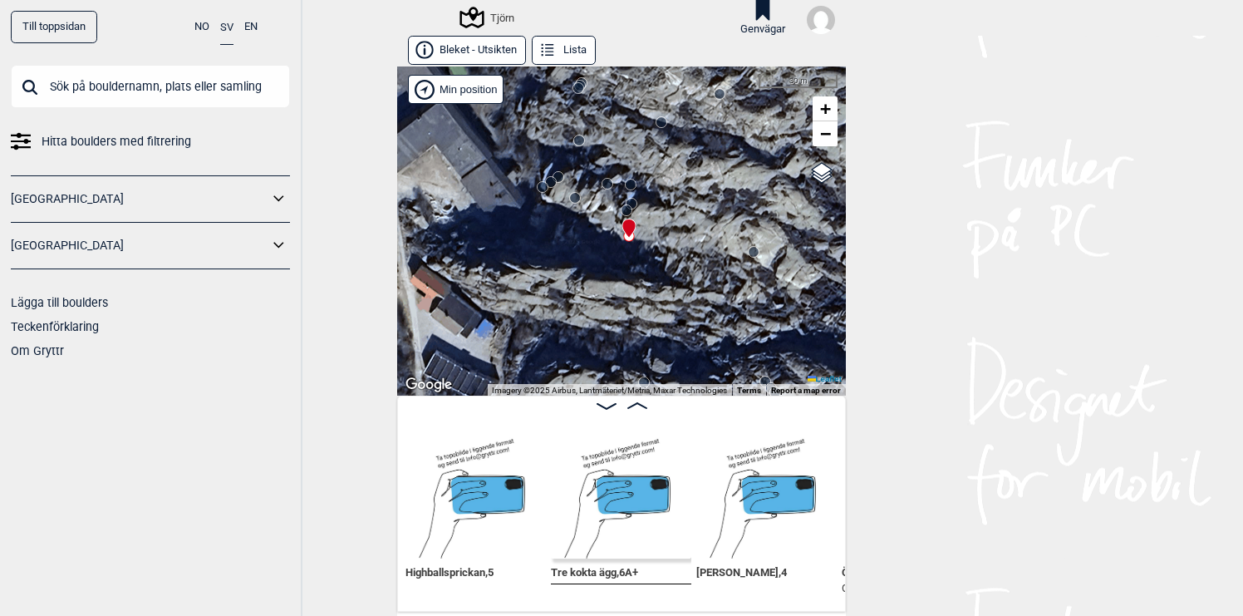
click at [504, 485] on img at bounding box center [476, 488] width 140 height 140
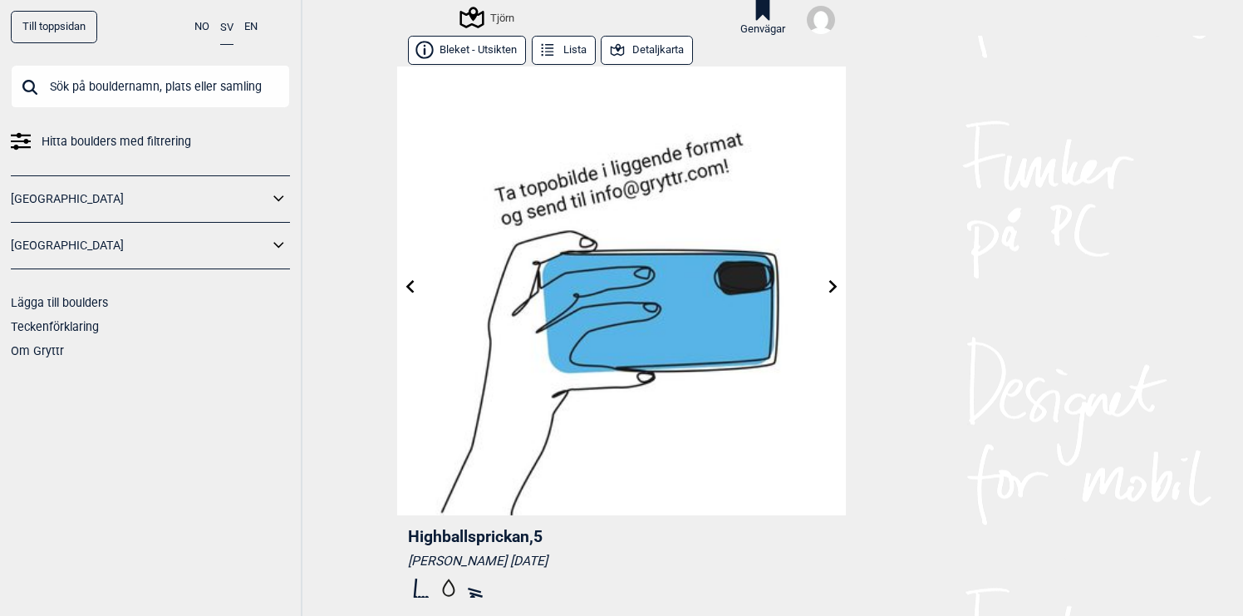
click at [656, 53] on button "Detaljkarta" at bounding box center [647, 50] width 92 height 29
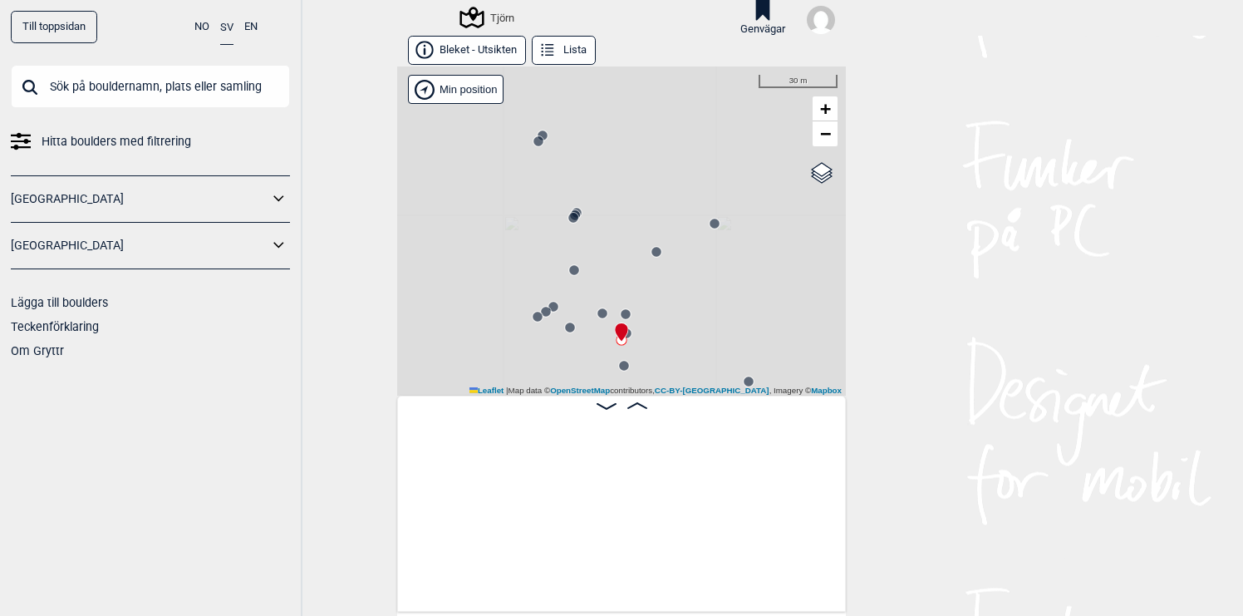
scroll to position [0, 18542]
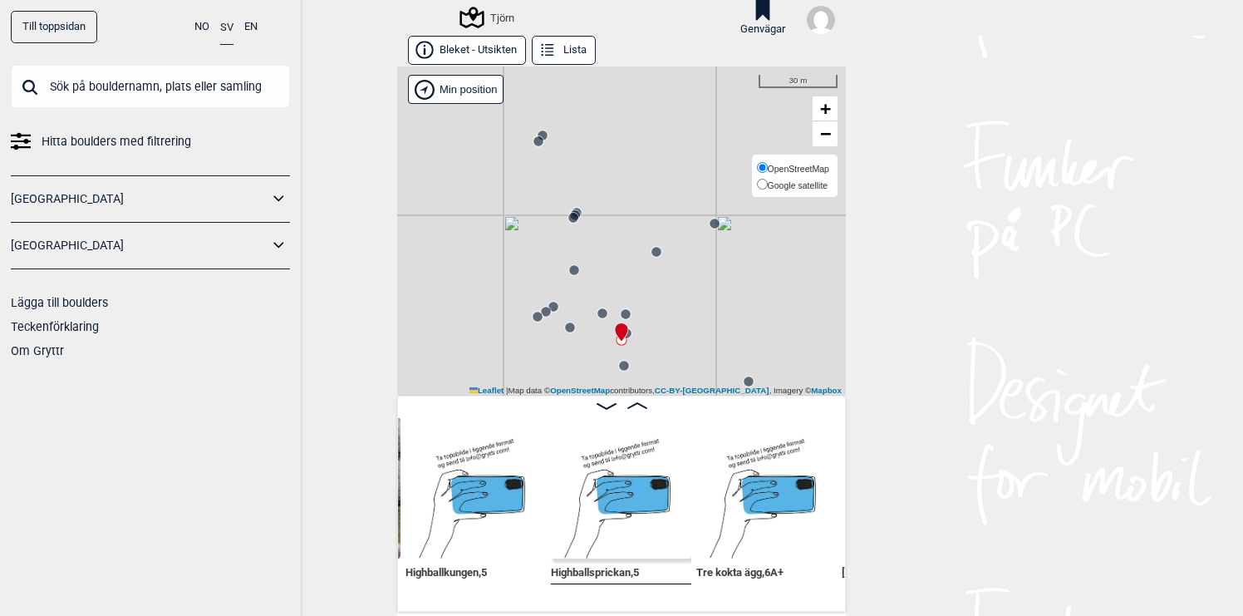
click at [823, 174] on label "OpenStreetMap" at bounding box center [793, 168] width 72 height 17
click at [768, 173] on input "OpenStreetMap" at bounding box center [762, 167] width 11 height 11
click at [818, 187] on span "Google satellite" at bounding box center [798, 185] width 61 height 10
click at [768, 187] on input "Google satellite" at bounding box center [762, 184] width 11 height 11
radio input "true"
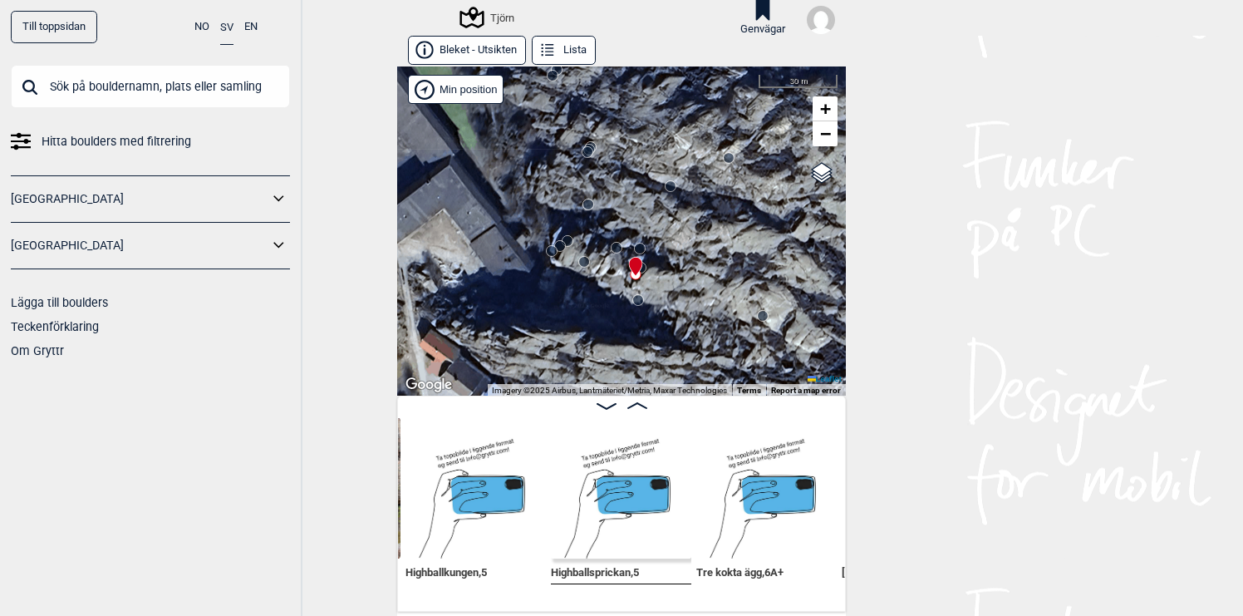
drag, startPoint x: 803, startPoint y: 303, endPoint x: 817, endPoint y: 238, distance: 67.2
click at [817, 238] on div "Tjörn" at bounding box center [621, 230] width 449 height 329
click at [485, 492] on img at bounding box center [476, 488] width 140 height 140
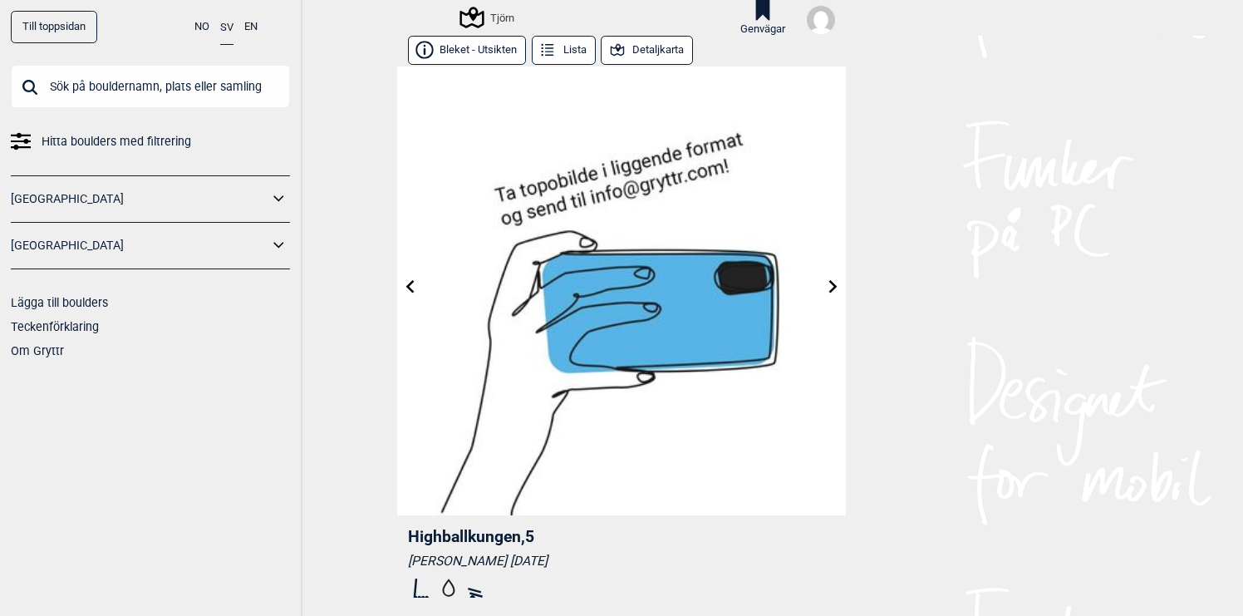
click at [672, 55] on button "Detaljkarta" at bounding box center [647, 50] width 92 height 29
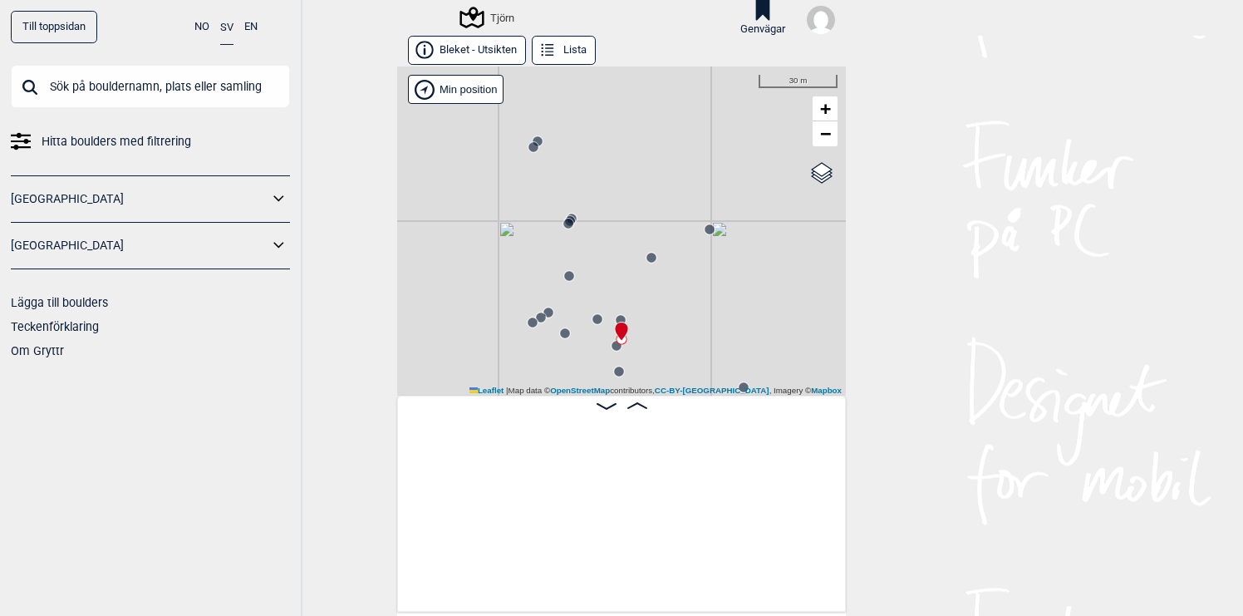
scroll to position [0, 18401]
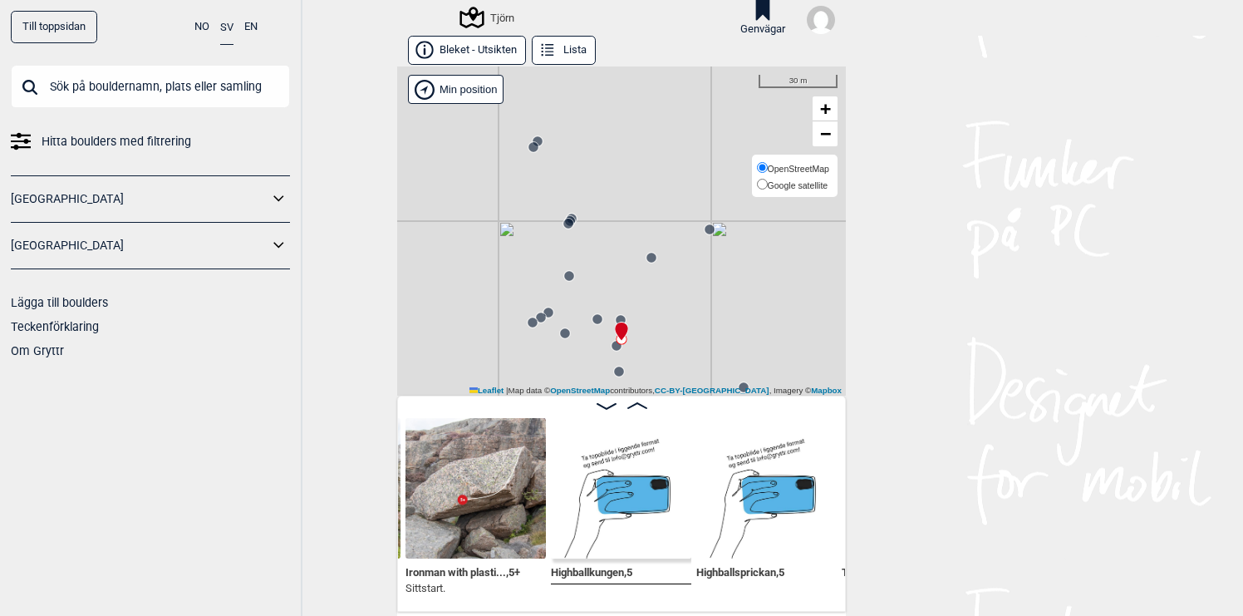
click at [824, 181] on span "Google satellite" at bounding box center [798, 185] width 61 height 10
click at [768, 181] on input "Google satellite" at bounding box center [762, 184] width 11 height 11
radio input "true"
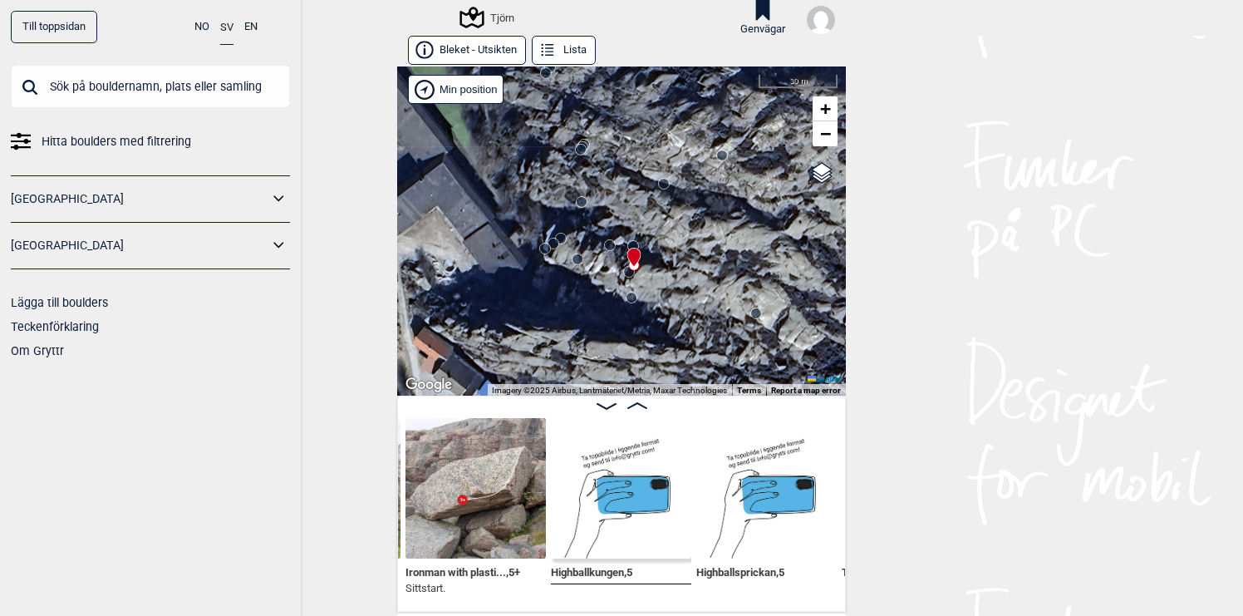
drag, startPoint x: 757, startPoint y: 310, endPoint x: 770, endPoint y: 236, distance: 75.0
click at [770, 236] on div "Tjörn" at bounding box center [621, 230] width 449 height 329
click at [757, 311] on circle at bounding box center [756, 313] width 10 height 10
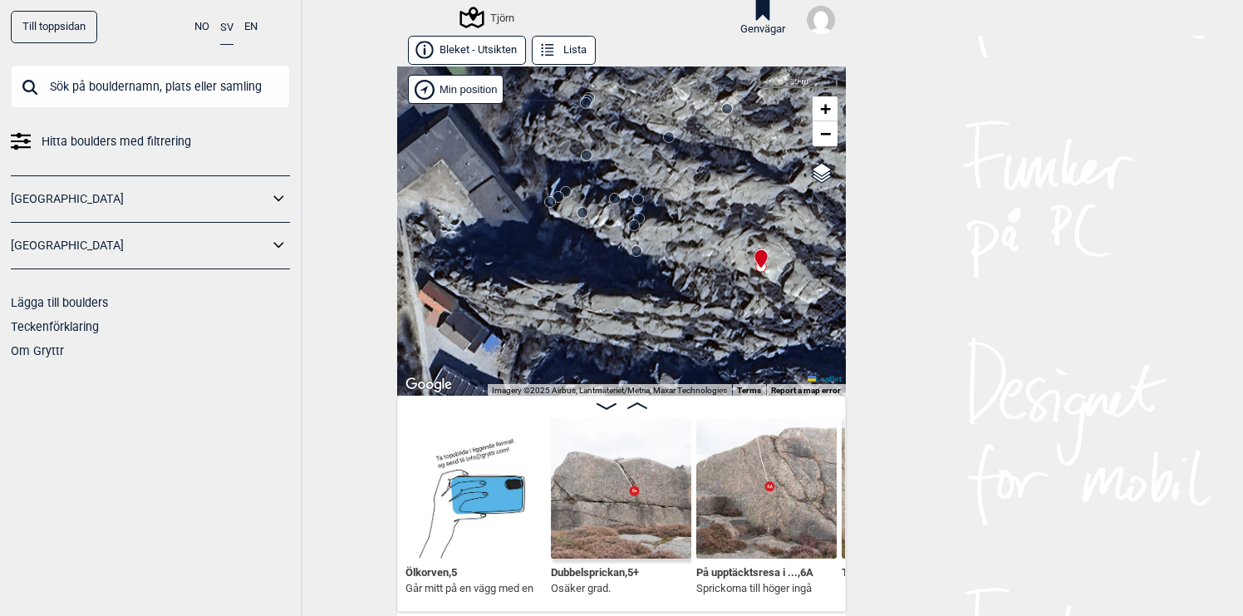
drag, startPoint x: 637, startPoint y: 352, endPoint x: 642, endPoint y: 305, distance: 46.8
click at [642, 305] on div "Tjörn" at bounding box center [621, 230] width 449 height 329
